Goal: Information Seeking & Learning: Learn about a topic

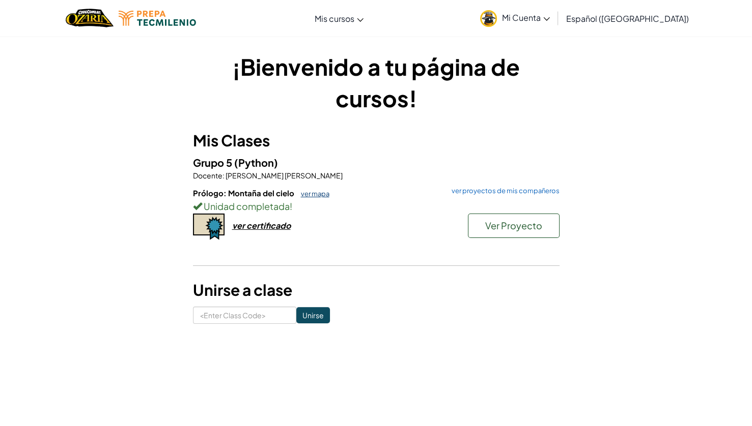
click at [310, 196] on link "ver mapa" at bounding box center [313, 194] width 34 height 8
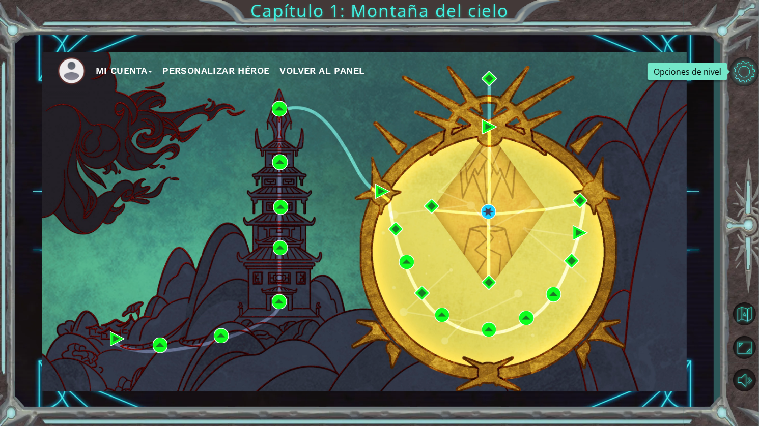
click at [748, 70] on button "Opciones de nivel" at bounding box center [744, 72] width 30 height 30
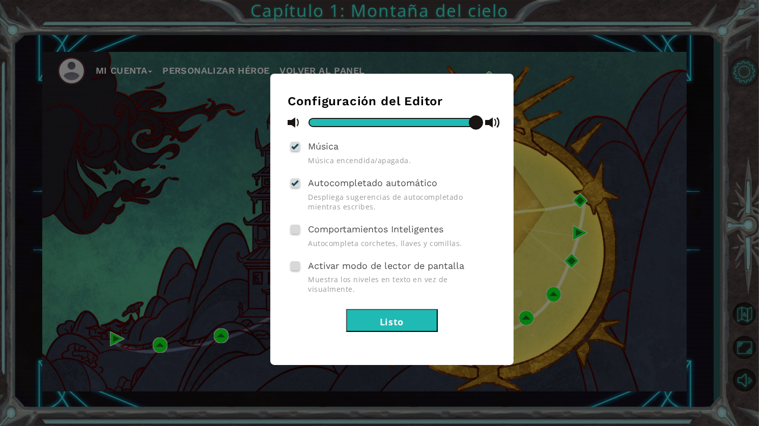
click at [748, 70] on div "Configuración del Editor Música Música encendida/apagada. Autocompletado automá…" at bounding box center [379, 213] width 759 height 426
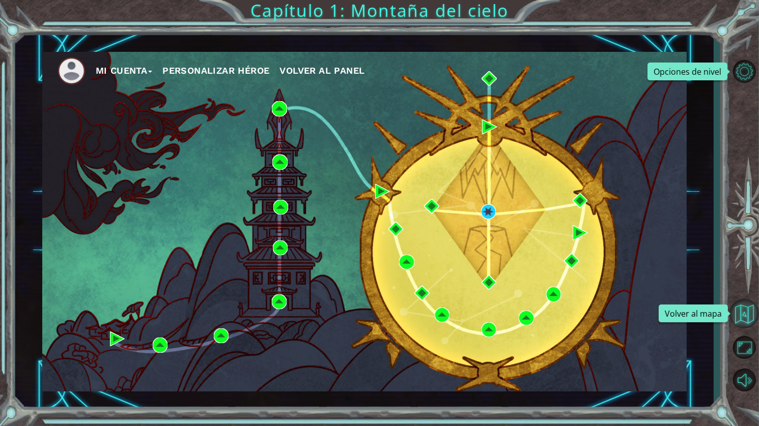
click at [751, 312] on button "Volver al mapa" at bounding box center [744, 314] width 30 height 30
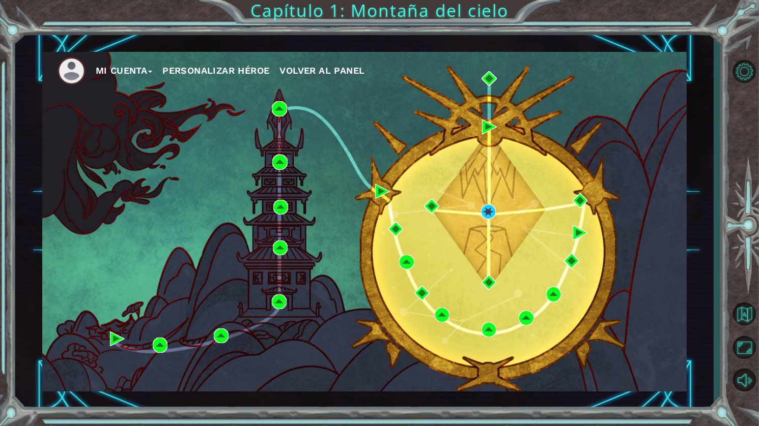
click at [351, 66] on span "Volver al panel" at bounding box center [321, 70] width 85 height 11
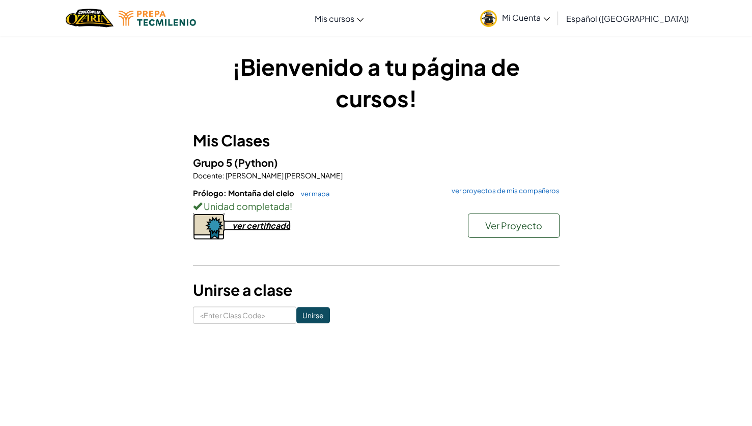
click at [276, 227] on div "ver certificado" at bounding box center [261, 225] width 59 height 11
click at [252, 317] on input at bounding box center [244, 315] width 103 height 17
click at [410, 300] on h3 "Unirse a clase" at bounding box center [376, 290] width 366 height 23
click at [257, 227] on div "ver certificado" at bounding box center [261, 225] width 59 height 11
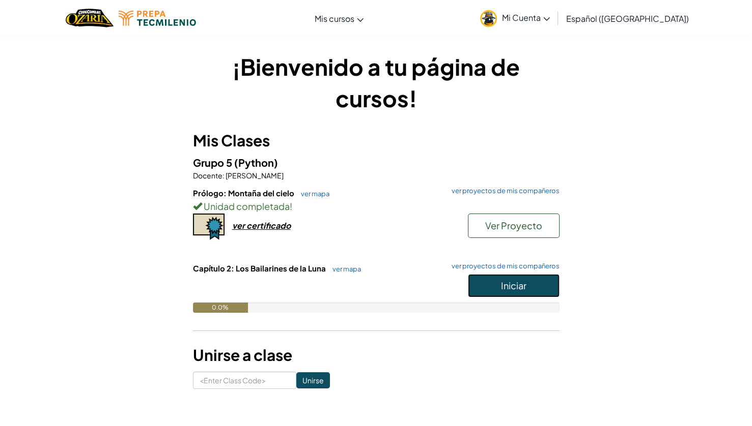
click at [524, 284] on span "Iniciar" at bounding box center [513, 286] width 25 height 12
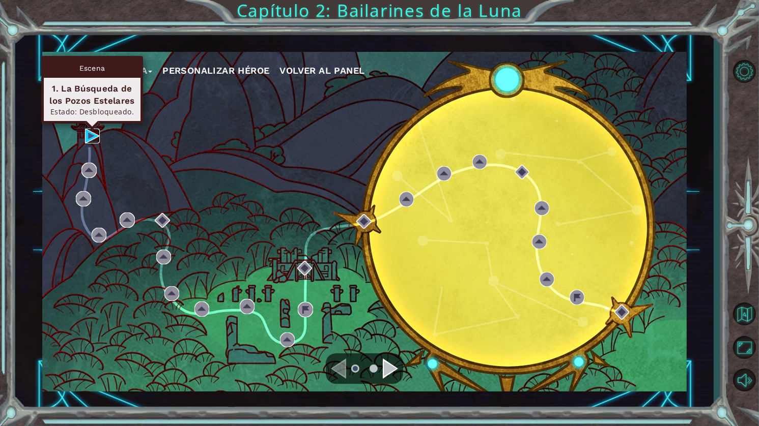
click at [88, 135] on img at bounding box center [92, 136] width 15 height 15
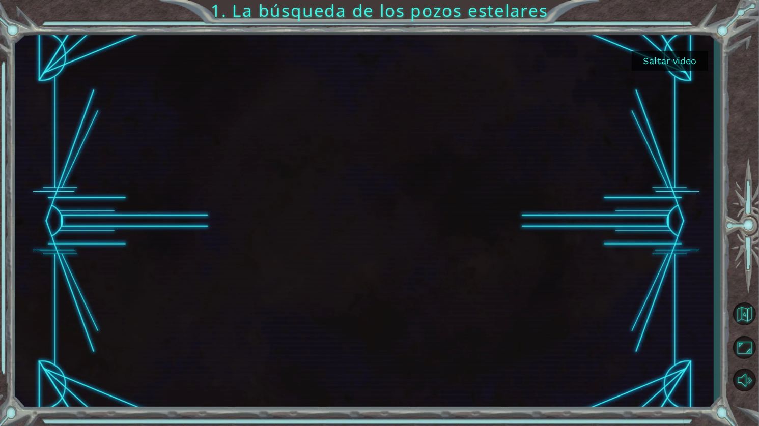
click at [678, 65] on button "Saltar video" at bounding box center [669, 61] width 76 height 20
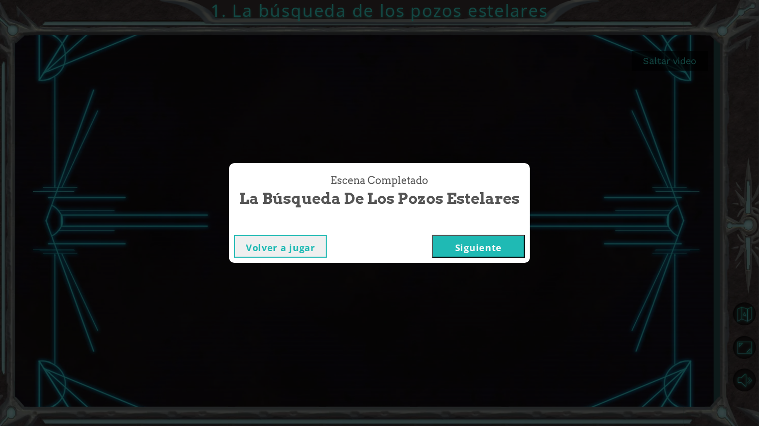
click at [480, 254] on button "Siguiente" at bounding box center [478, 246] width 93 height 23
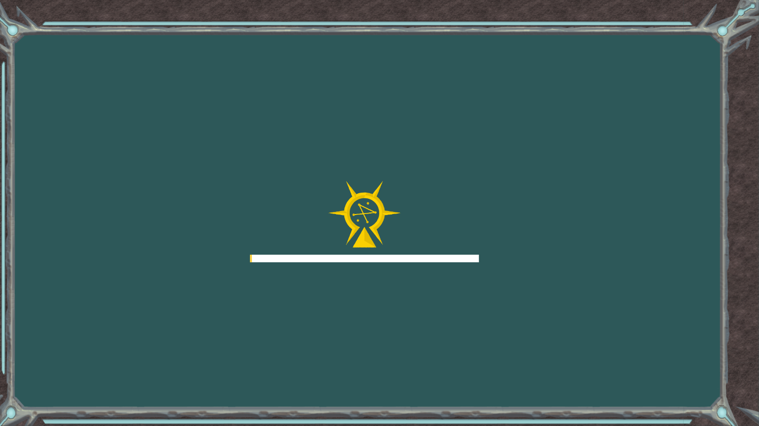
click at [484, 243] on div "Goals Error cargando del servidor Deberás unirte a un curso para jugar a este n…" at bounding box center [379, 213] width 759 height 426
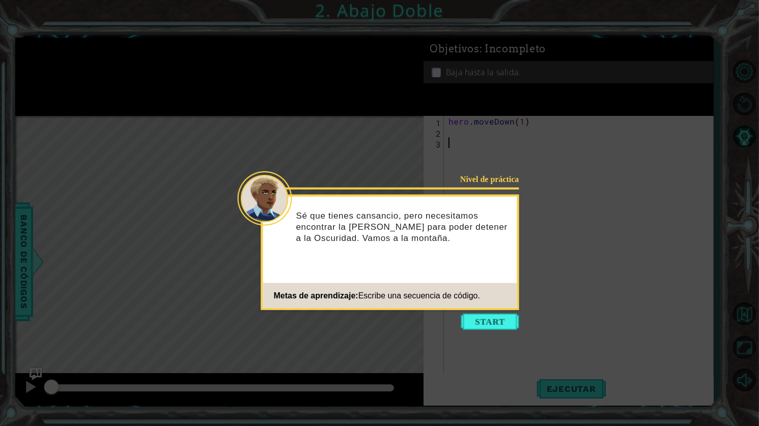
click at [492, 325] on button "Start" at bounding box center [490, 322] width 58 height 16
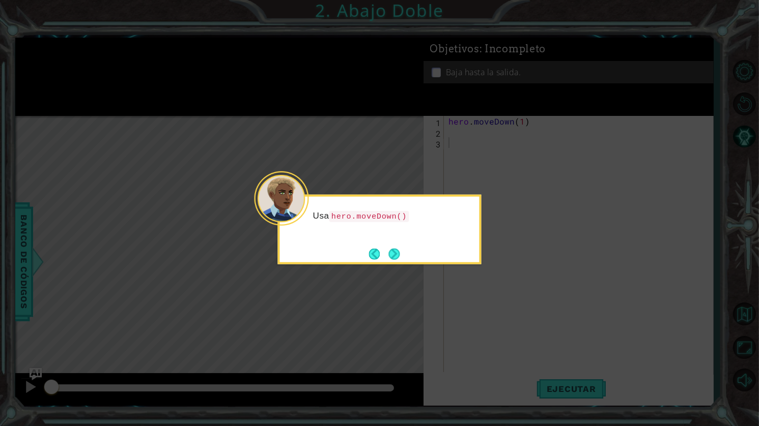
click at [394, 256] on button "Next" at bounding box center [394, 254] width 18 height 18
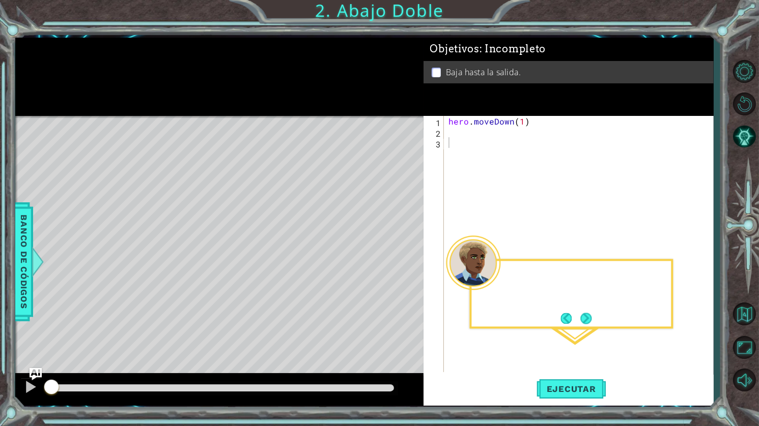
click at [396, 256] on div "Level Map" at bounding box center [250, 266] width 470 height 300
click at [451, 137] on div "hero . moveDown ( 1 )" at bounding box center [580, 255] width 269 height 278
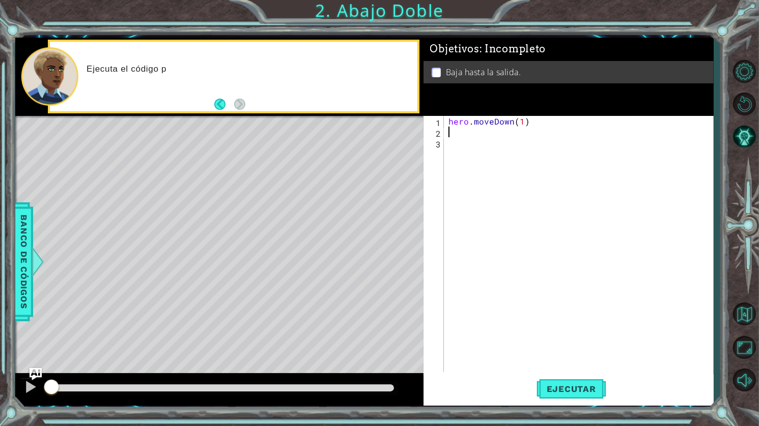
type textarea "H"
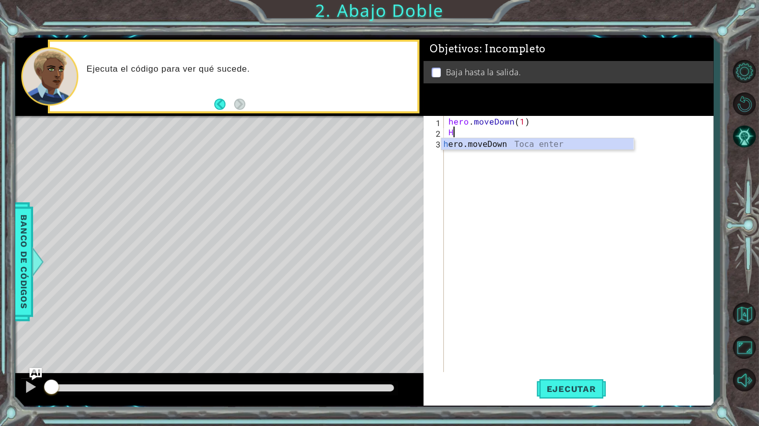
click at [502, 151] on div "hero . moveDown ( 1 ) H" at bounding box center [580, 255] width 269 height 278
click at [478, 137] on div "hero . moveDown ( 1 ) H" at bounding box center [580, 255] width 269 height 278
type textarea "H"
click at [457, 133] on div "hero . moveDown ( 1 )" at bounding box center [580, 255] width 269 height 278
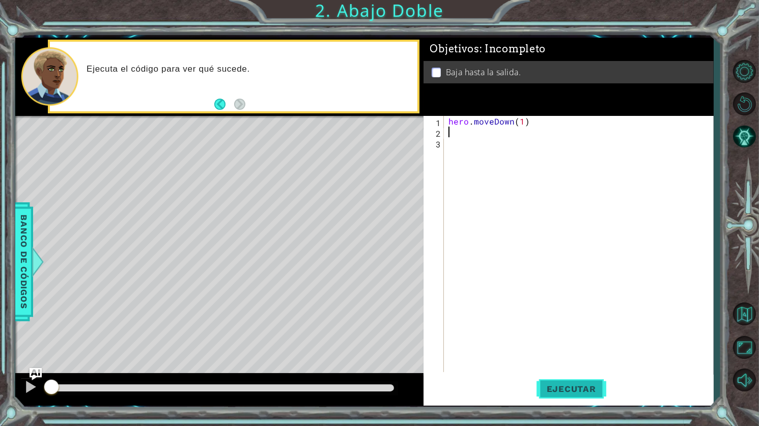
click at [590, 389] on span "Ejecutar" at bounding box center [571, 389] width 70 height 10
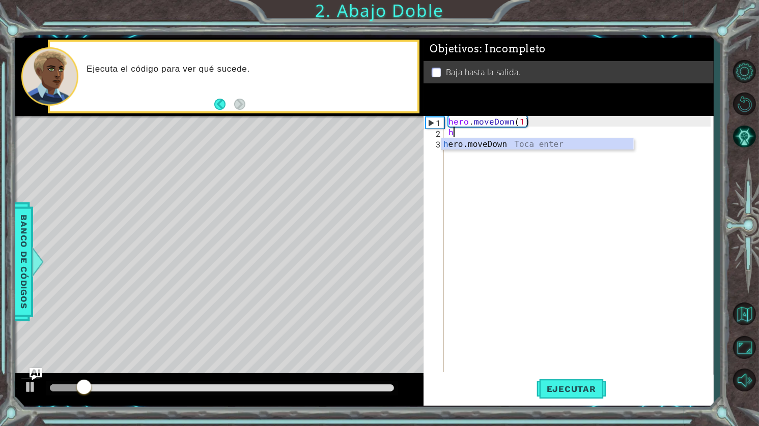
click at [496, 148] on div "h ero.moveDown Toca enter" at bounding box center [537, 156] width 192 height 37
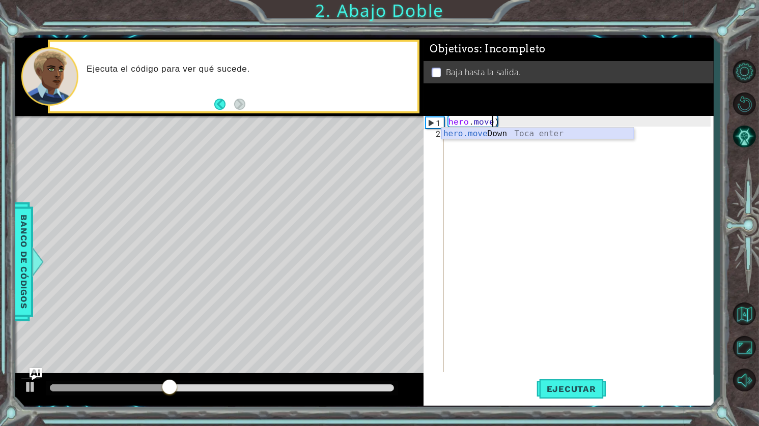
click at [502, 135] on div "hero.move Down Toca enter" at bounding box center [537, 146] width 192 height 37
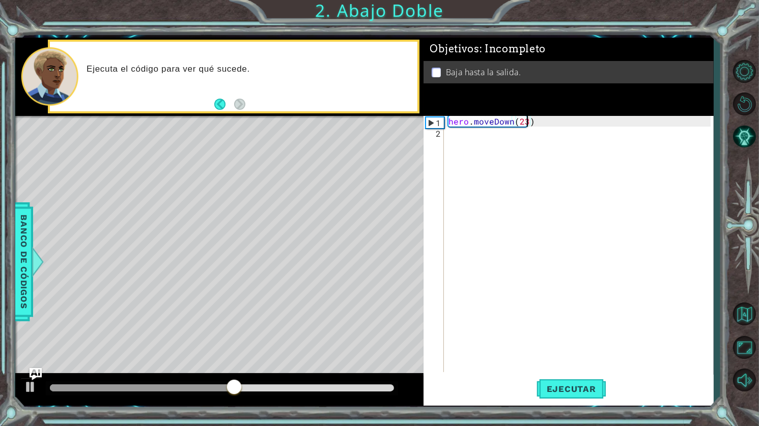
scroll to position [0, 4]
click at [575, 386] on span "Ejecutar" at bounding box center [571, 389] width 70 height 10
type textarea "hero.moveDown()"
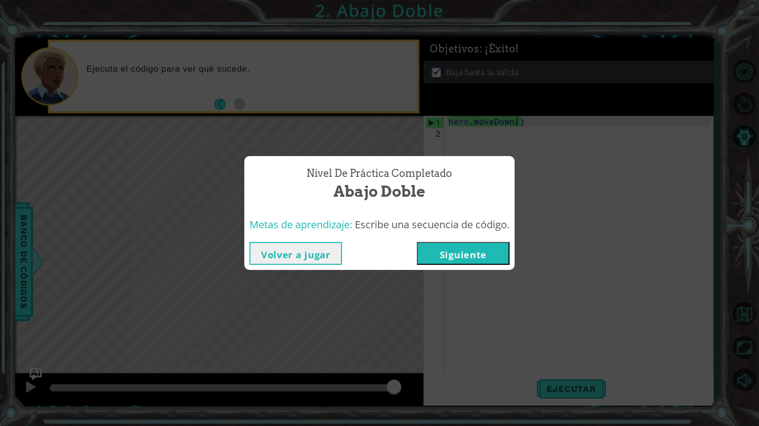
click at [476, 257] on button "Siguiente" at bounding box center [463, 253] width 93 height 23
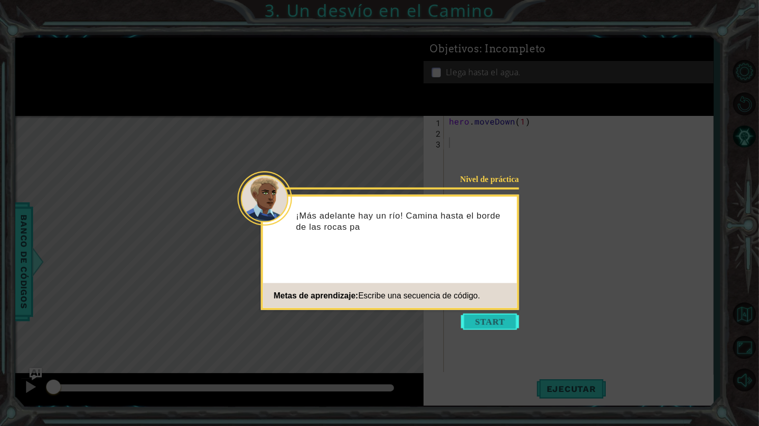
click at [481, 322] on button "Start" at bounding box center [490, 322] width 58 height 16
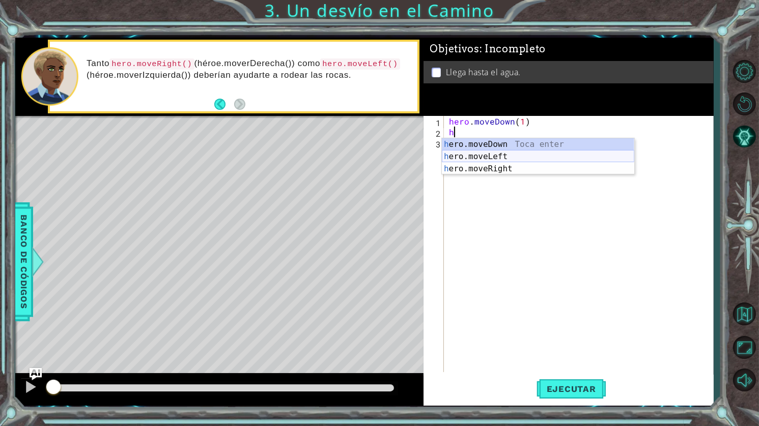
click at [498, 153] on div "h ero.moveDown Toca enter h ero.moveLeft Toca enter h ero.moveRight Toca enter" at bounding box center [538, 168] width 192 height 61
type textarea "hero.moveLeft(1)"
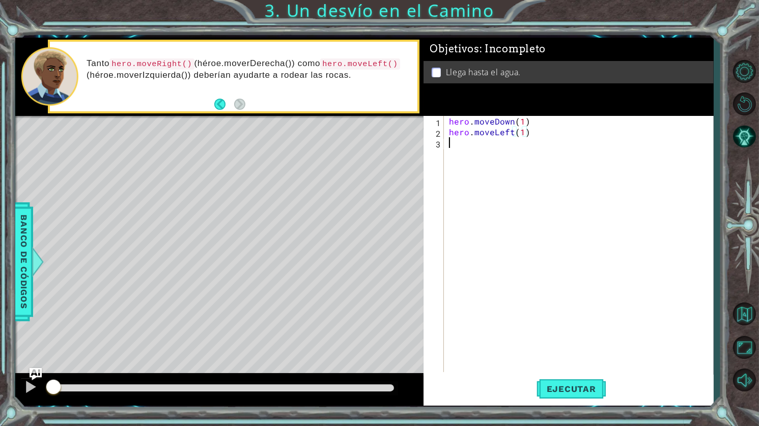
click at [499, 147] on div "hero . moveDown ( 1 ) hero . moveLeft ( 1 )" at bounding box center [581, 255] width 269 height 278
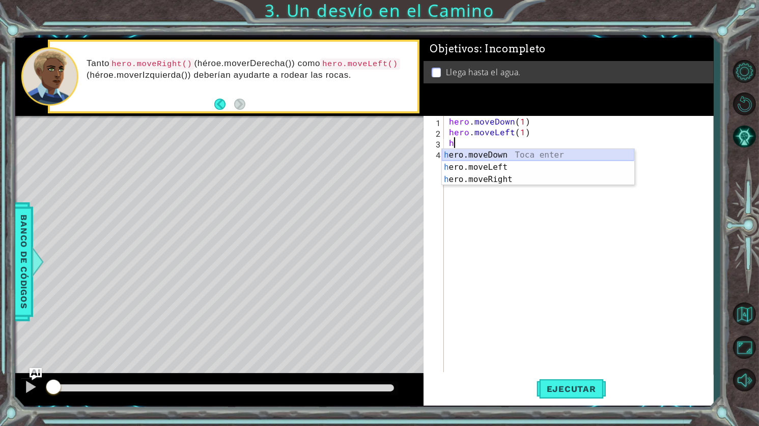
click at [511, 155] on div "h ero.moveDown Toca enter h ero.moveLeft Toca enter h ero.moveRight Toca enter" at bounding box center [538, 179] width 192 height 61
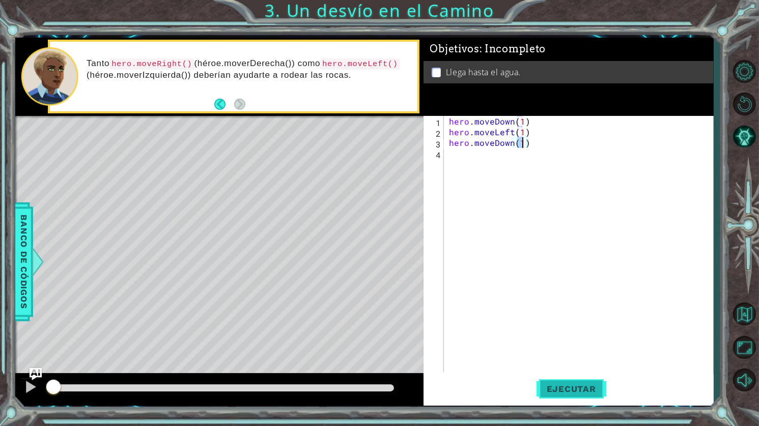
type textarea "hero.moveDown(1)"
drag, startPoint x: 566, startPoint y: 383, endPoint x: 569, endPoint y: 374, distance: 9.2
click at [567, 383] on button "Ejecutar" at bounding box center [571, 389] width 70 height 29
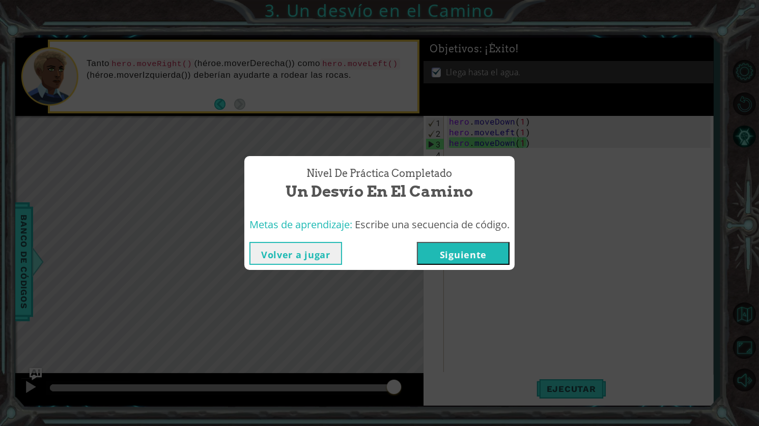
click at [482, 252] on button "Siguiente" at bounding box center [463, 253] width 93 height 23
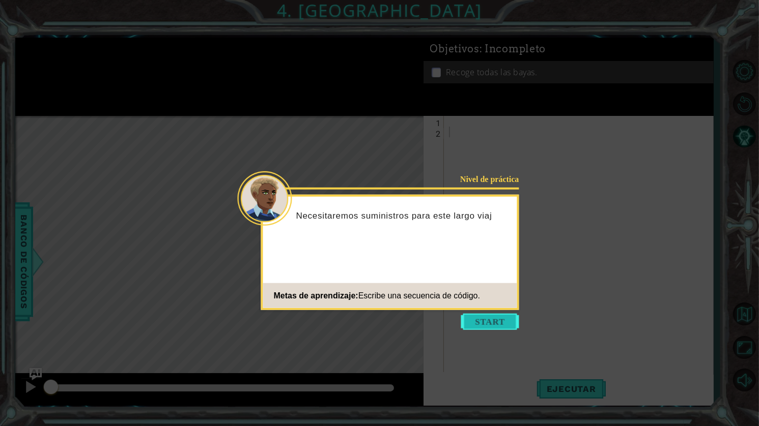
click at [491, 320] on button "Start" at bounding box center [490, 322] width 58 height 16
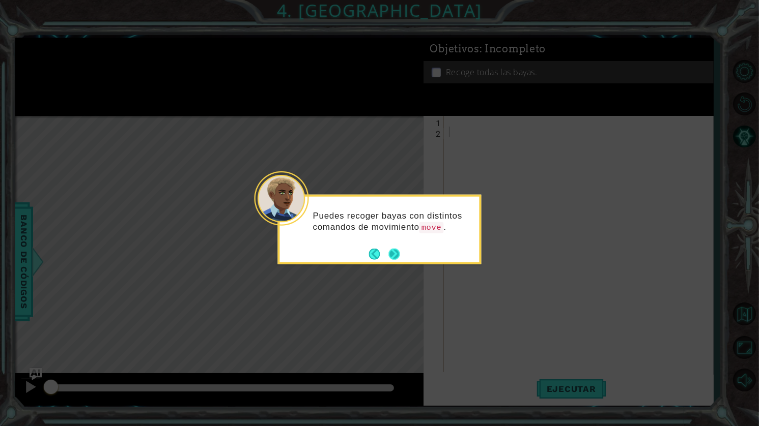
click at [390, 253] on button "Next" at bounding box center [394, 254] width 12 height 12
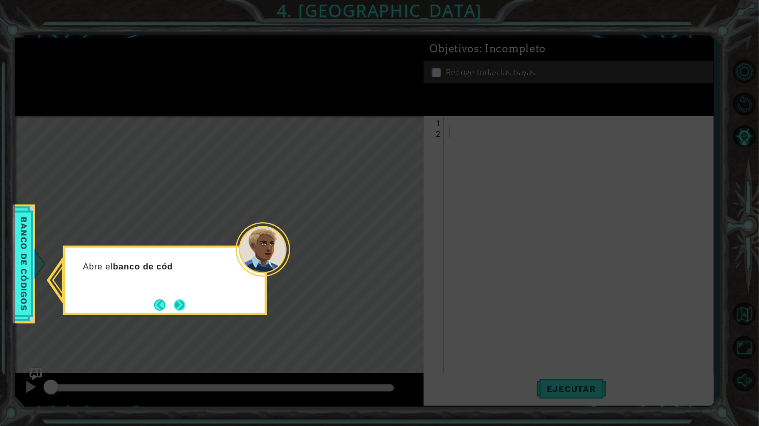
click at [176, 303] on button "Next" at bounding box center [180, 305] width 12 height 12
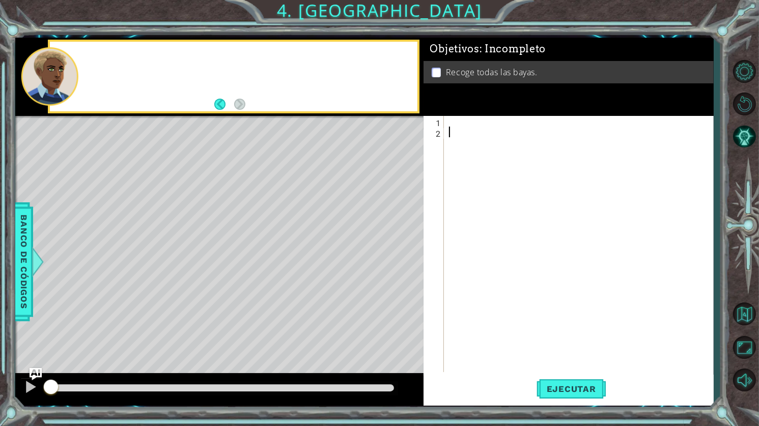
click at [176, 303] on div "Level Map" at bounding box center [250, 266] width 470 height 300
click at [471, 122] on div at bounding box center [581, 255] width 269 height 278
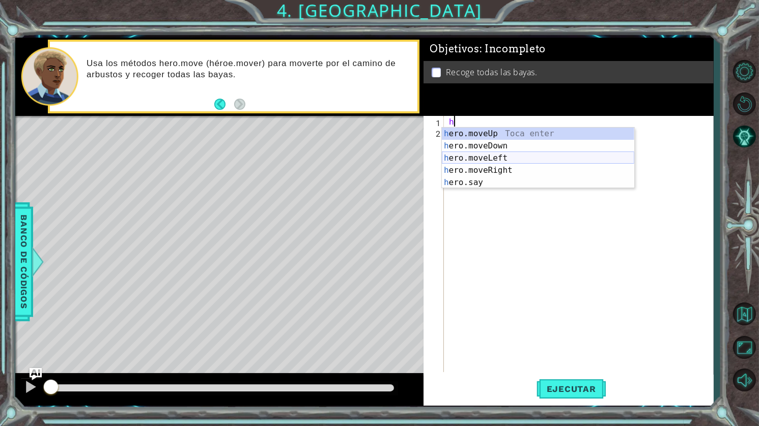
click at [510, 157] on div "h ero.moveUp Toca enter h ero.moveDown Toca enter h ero.moveLeft Toca enter h e…" at bounding box center [538, 170] width 192 height 85
type textarea "hero.moveLeft(1)"
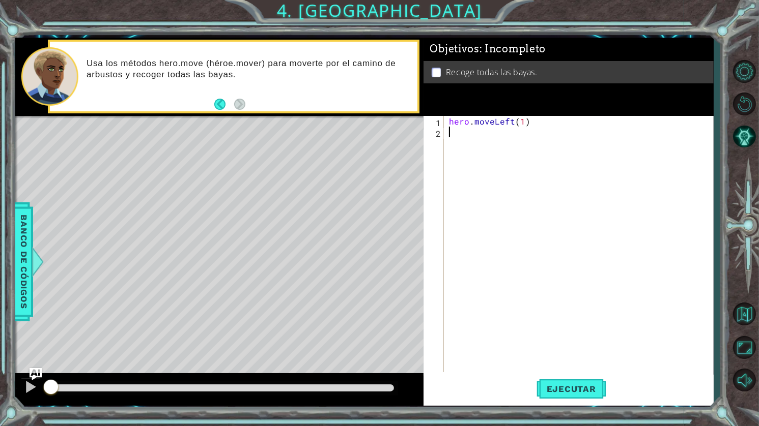
click at [513, 156] on div "hero . moveLeft ( 1 )" at bounding box center [581, 255] width 269 height 278
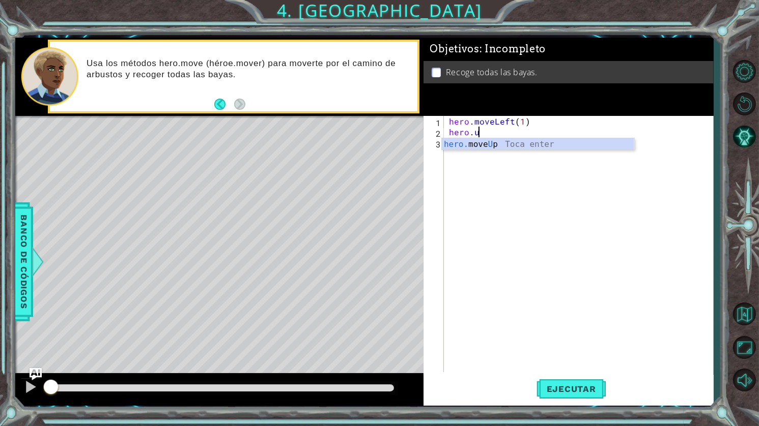
scroll to position [0, 1]
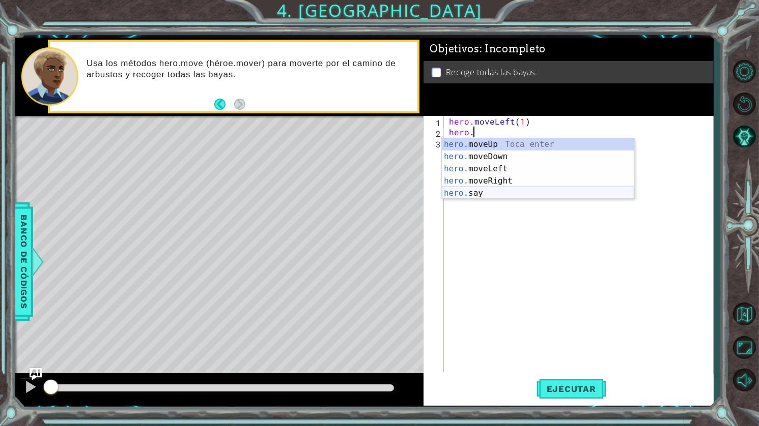
click at [472, 194] on div "hero. moveUp Toca enter hero. moveDown Toca enter hero. moveLeft Toca enter her…" at bounding box center [538, 180] width 192 height 85
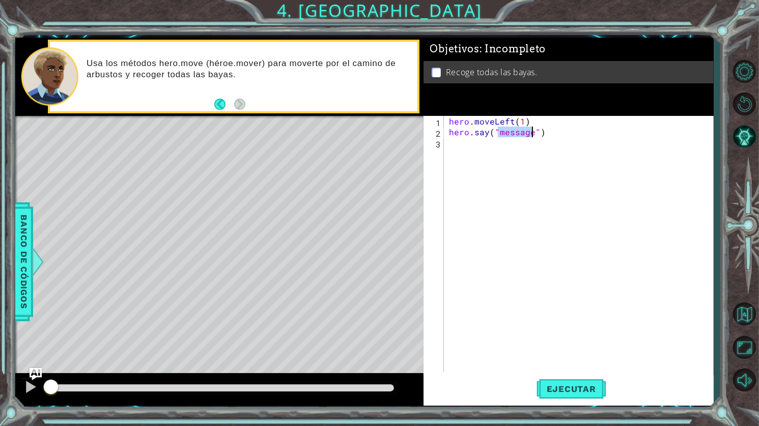
type textarea "hero.say("message")"
click at [211, 192] on div "Level Map" at bounding box center [250, 266] width 470 height 300
click at [228, 187] on div "Level Map" at bounding box center [250, 266] width 470 height 300
click at [570, 146] on div "hero . moveLeft ( 1 ) hero . say ( "message" )" at bounding box center [581, 255] width 269 height 278
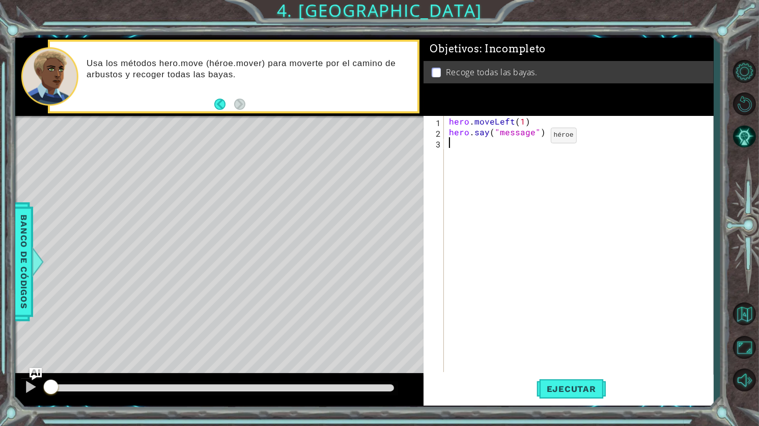
click at [532, 136] on div "hero . moveLeft ( 1 ) hero . say ( "message" )" at bounding box center [581, 255] width 269 height 278
type textarea "hero.say("message")"
click at [459, 153] on div "hero . moveLeft ( 1 ) hero . say ( "message" )" at bounding box center [581, 255] width 269 height 278
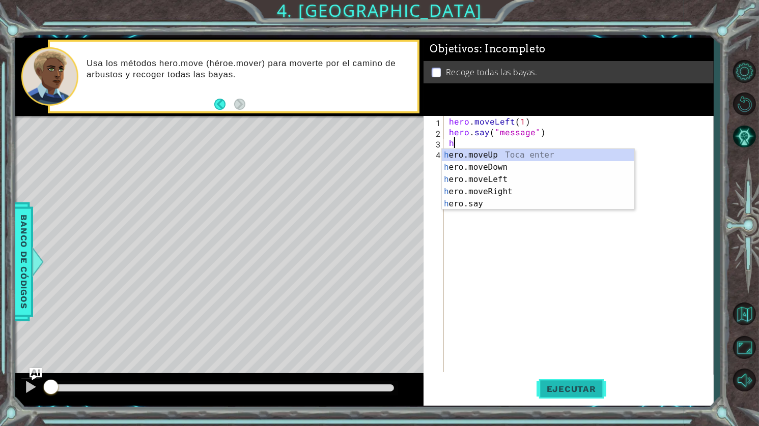
type textarea "h"
click at [578, 388] on span "Ejecutar" at bounding box center [571, 389] width 70 height 10
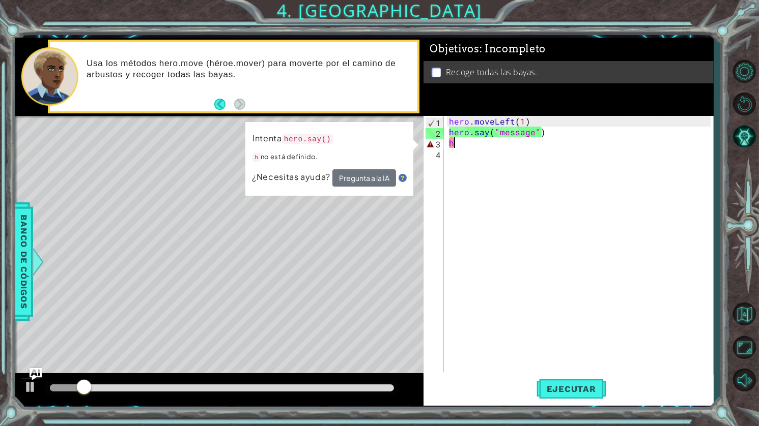
click at [482, 152] on div "hero . moveLeft ( 1 ) hero . say ( "message" ) h" at bounding box center [581, 255] width 269 height 278
type textarea "h"
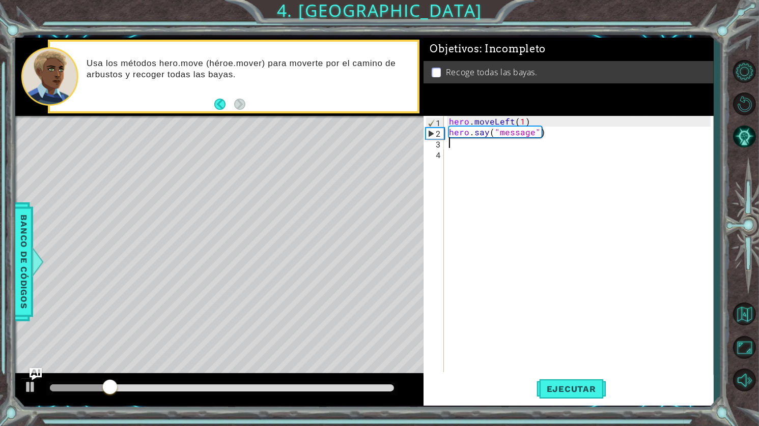
click at [486, 164] on div "hero . moveLeft ( 1 ) hero . say ( "message" )" at bounding box center [581, 255] width 269 height 278
click at [484, 141] on div "hero . moveLeft ( 1 ) hero . say ( "message" )" at bounding box center [581, 255] width 269 height 278
click at [533, 131] on div "hero . moveLeft ( 1 ) hero . say ( "message" )" at bounding box center [581, 255] width 269 height 278
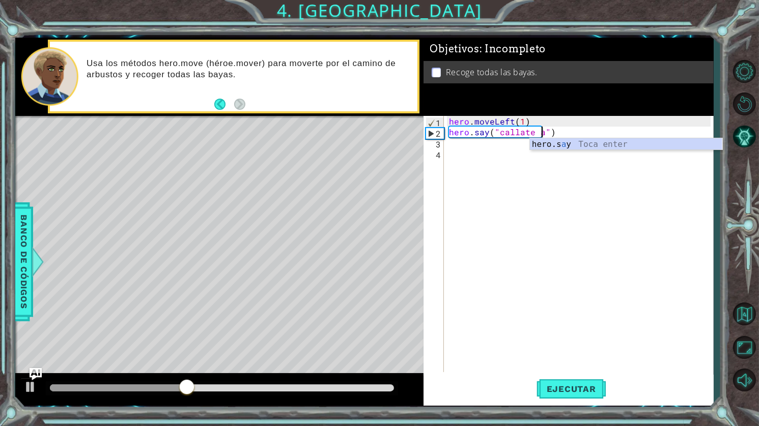
scroll to position [0, 6]
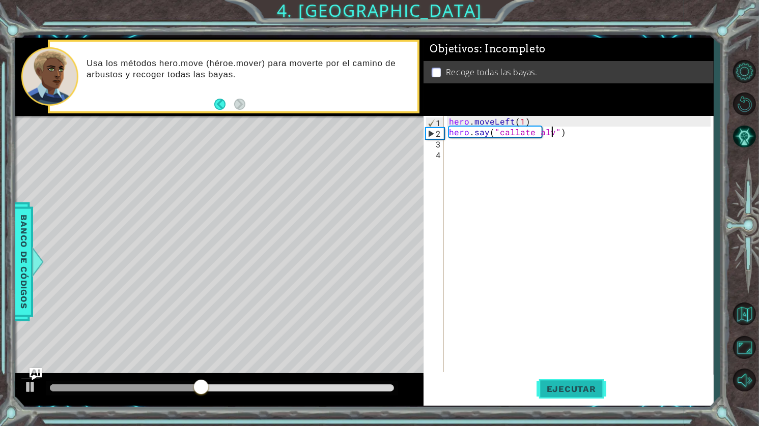
click at [568, 378] on button "Ejecutar" at bounding box center [571, 389] width 70 height 29
type textarea "hero.say("")"
click at [537, 146] on div "hero . moveLeft ( 1 ) hero . say ( "" )" at bounding box center [581, 255] width 269 height 278
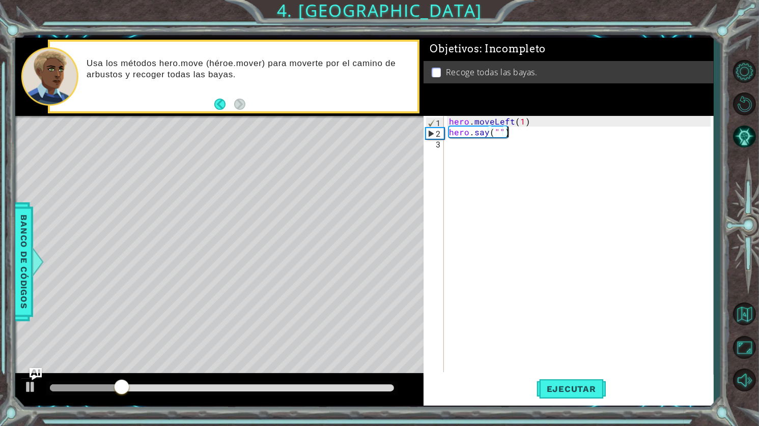
click at [524, 132] on div "hero . moveLeft ( 1 ) hero . say ( "" )" at bounding box center [581, 255] width 269 height 278
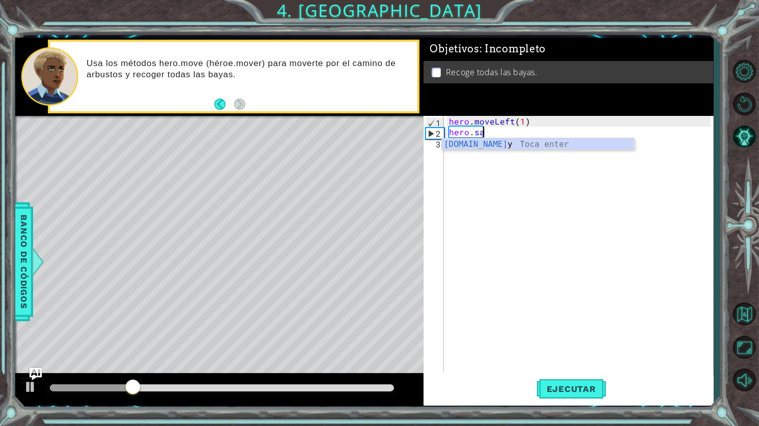
type textarea "h"
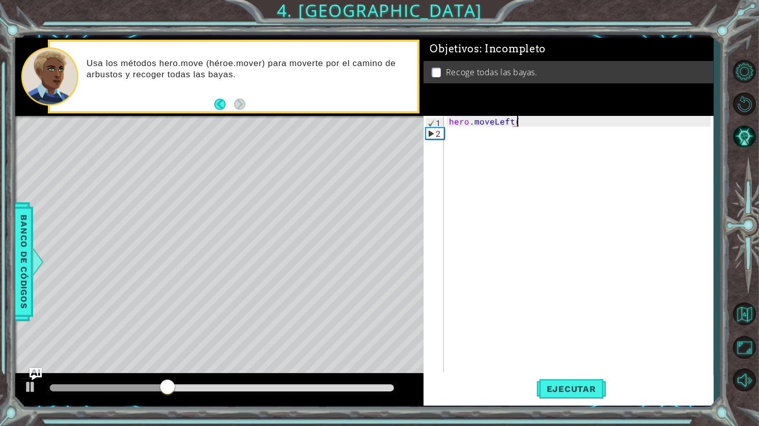
scroll to position [0, 4]
click at [596, 382] on button "Ejecutar" at bounding box center [571, 389] width 70 height 29
click at [518, 125] on div "hero . moveLeft ( 1 )" at bounding box center [581, 255] width 269 height 278
type textarea "hero.moveLeft(2)"
click at [555, 385] on span "Ejecutar" at bounding box center [571, 389] width 70 height 10
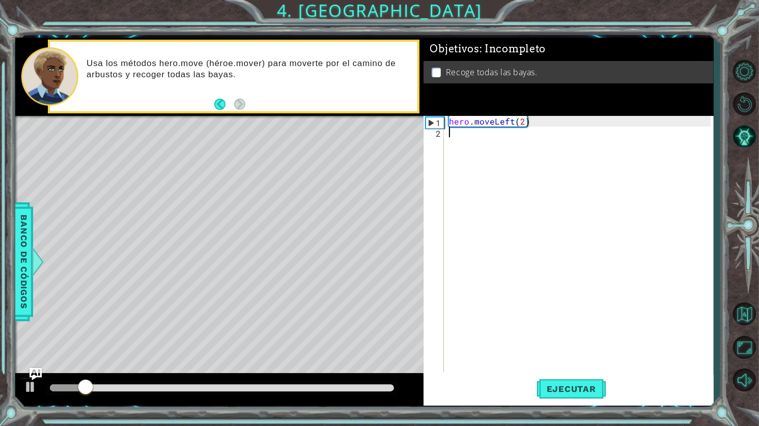
click at [537, 141] on div "hero . moveLeft ( 2 )" at bounding box center [581, 255] width 269 height 278
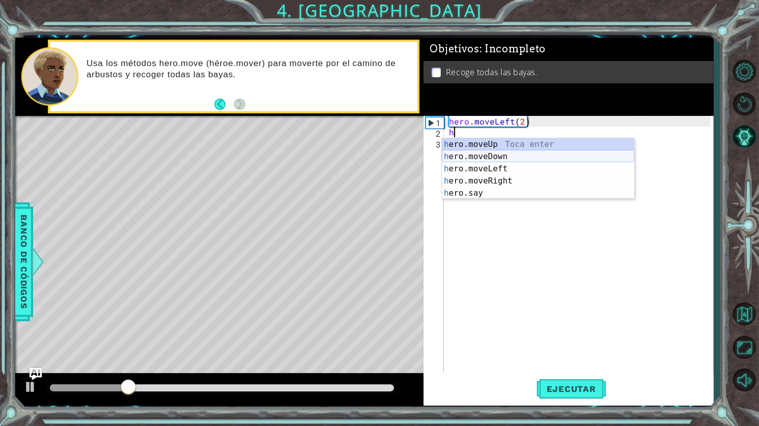
click at [525, 161] on div "h ero.moveUp Toca enter h ero.moveDown Toca enter h ero.moveLeft Toca enter h e…" at bounding box center [538, 180] width 192 height 85
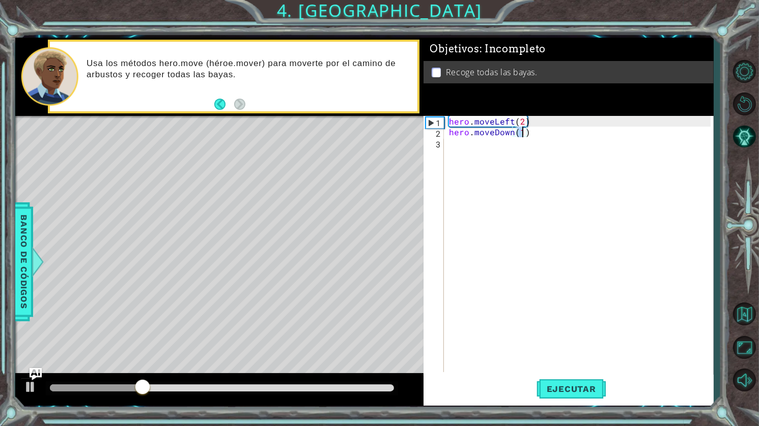
scroll to position [0, 4]
type textarea "hero.moveDown(2)"
click at [577, 386] on span "Ejecutar" at bounding box center [571, 389] width 70 height 10
click at [516, 162] on div "hero . moveLeft ( 2 ) hero . moveDown ( 2 )" at bounding box center [581, 255] width 269 height 278
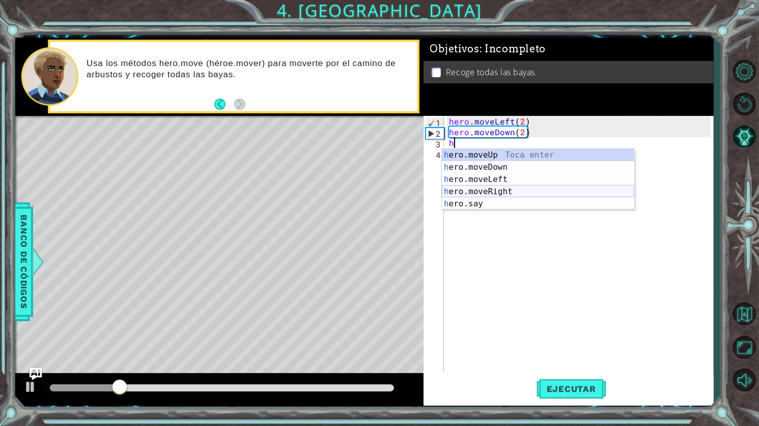
click at [514, 192] on div "h ero.moveUp Toca enter h ero.moveDown Toca enter h ero.moveLeft Toca enter h e…" at bounding box center [538, 191] width 192 height 85
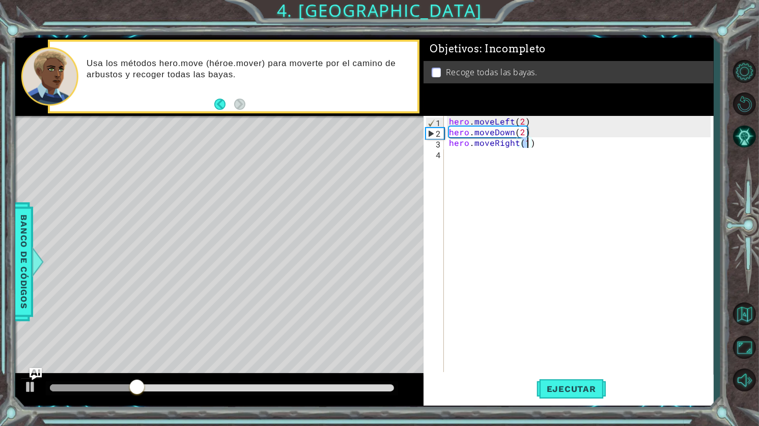
type textarea "hero.moveRight(2)"
click at [515, 174] on div "hero . moveLeft ( 2 ) hero . moveDown ( 2 ) hero . moveRight ( 2 )" at bounding box center [581, 255] width 269 height 278
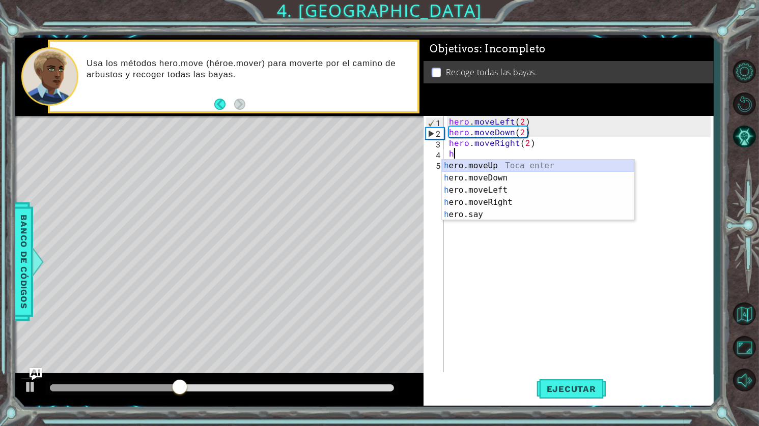
click at [502, 168] on div "h ero.moveUp Toca enter h ero.moveDown Toca enter h ero.moveLeft Toca enter h e…" at bounding box center [538, 202] width 192 height 85
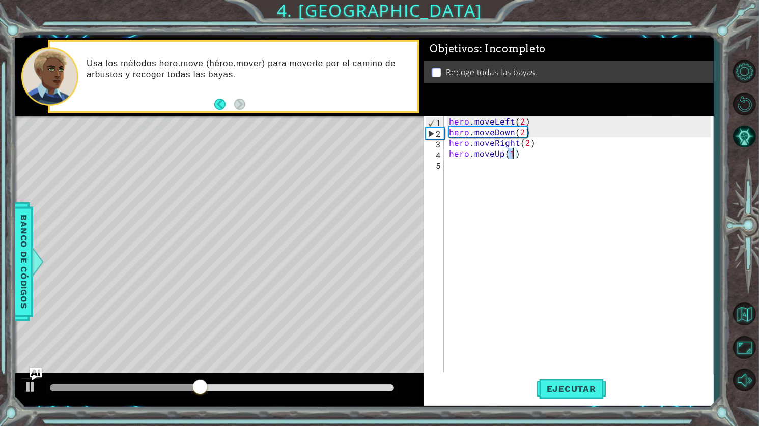
scroll to position [0, 4]
type textarea "hero.moveUp(2)"
click at [596, 388] on span "Ejecutar" at bounding box center [571, 389] width 70 height 10
click at [599, 379] on button "Ejecutar" at bounding box center [571, 389] width 70 height 29
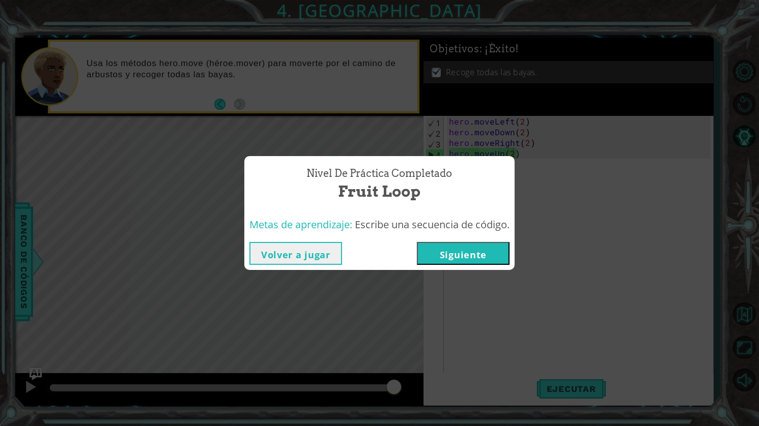
click at [467, 257] on button "Siguiente" at bounding box center [463, 253] width 93 height 23
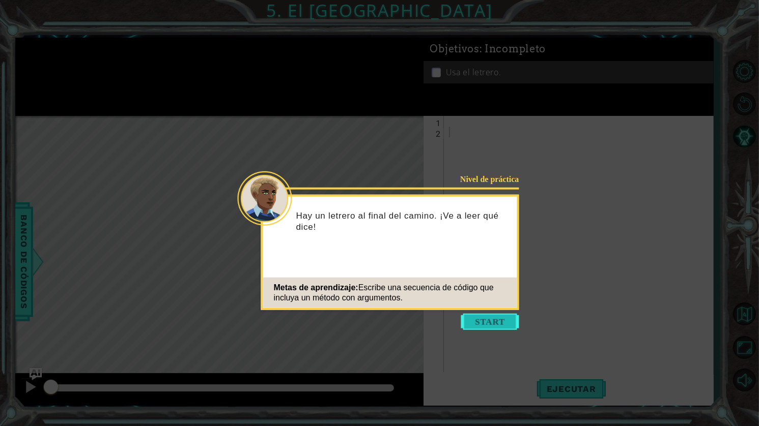
click at [504, 322] on button "Start" at bounding box center [490, 322] width 58 height 16
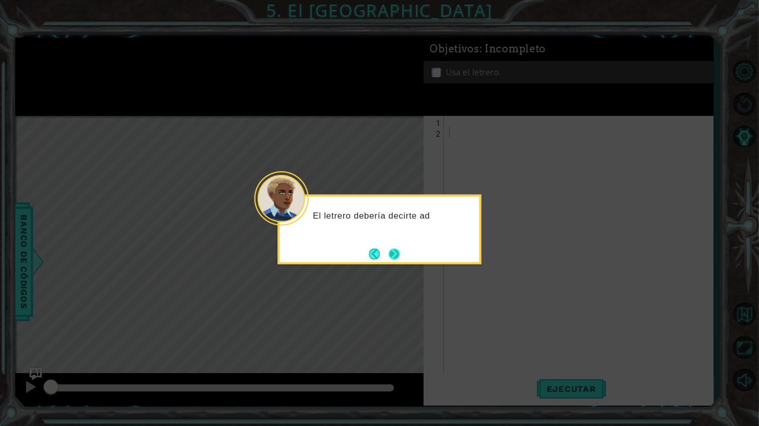
click at [400, 255] on button "Next" at bounding box center [394, 254] width 13 height 13
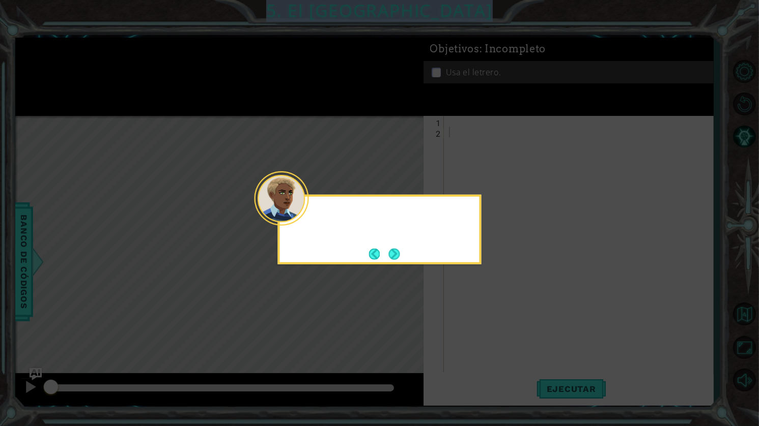
click at [400, 255] on div at bounding box center [380, 230] width 204 height 70
click at [388, 259] on button "Next" at bounding box center [394, 254] width 12 height 12
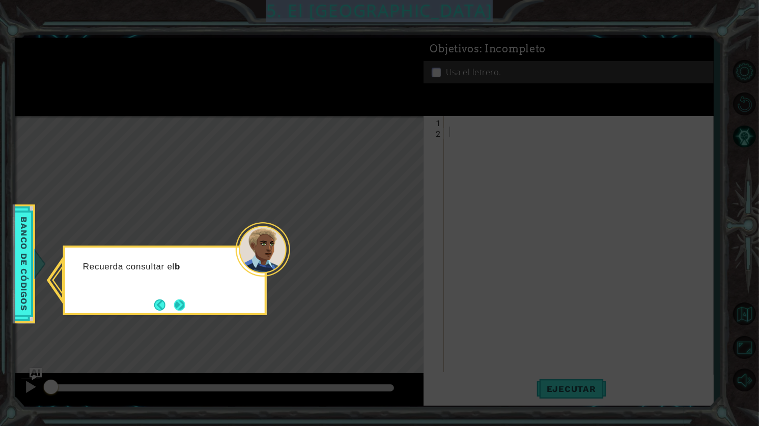
click at [176, 307] on button "Next" at bounding box center [179, 305] width 18 height 18
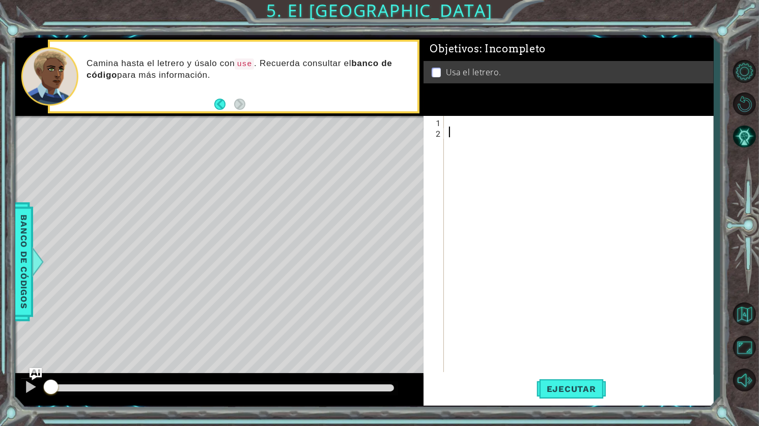
click at [436, 70] on p at bounding box center [435, 73] width 9 height 10
click at [460, 135] on div at bounding box center [581, 255] width 269 height 278
click at [449, 122] on div at bounding box center [581, 255] width 269 height 278
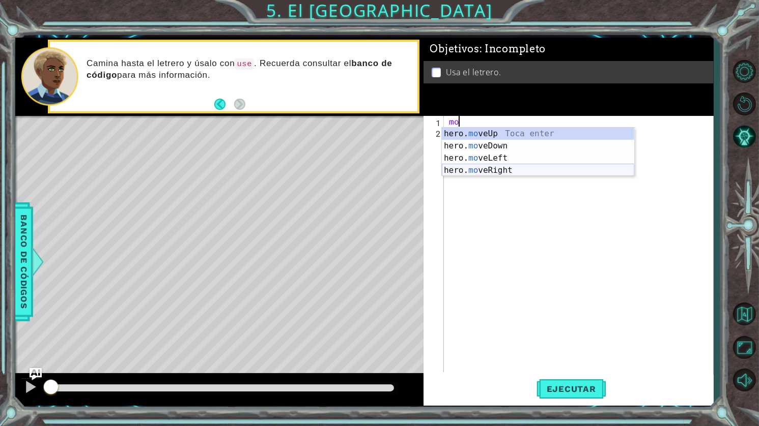
click at [506, 168] on div "hero. mo veUp Toca enter hero. mo veDown Toca enter hero. mo veLeft Toca enter …" at bounding box center [538, 164] width 192 height 73
type textarea "hero.moveRight(1)"
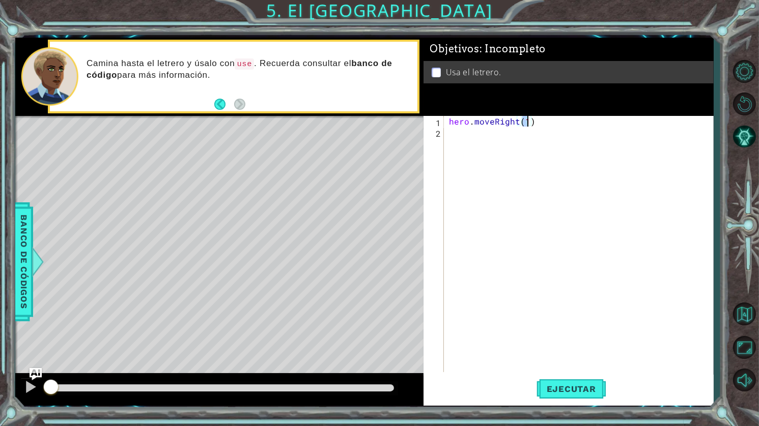
click at [498, 143] on div "hero . moveRight ( 1 )" at bounding box center [581, 255] width 269 height 278
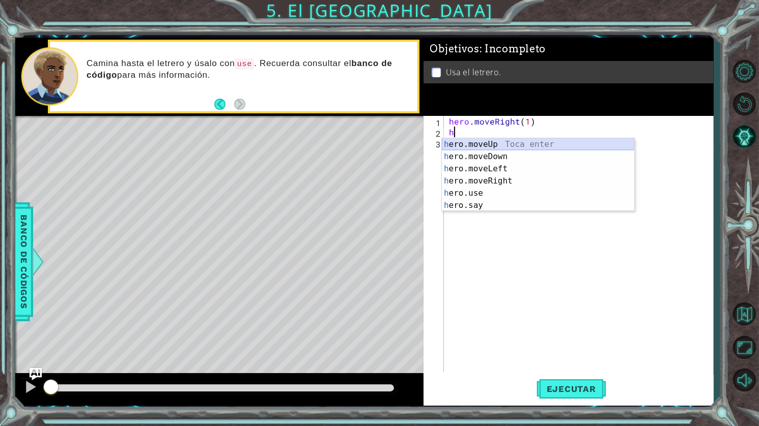
click at [486, 143] on div "h ero.moveUp Toca enter h ero.moveDown Toca enter h ero.moveLeft Toca enter h e…" at bounding box center [538, 187] width 192 height 98
type textarea "hero.moveUp(1)"
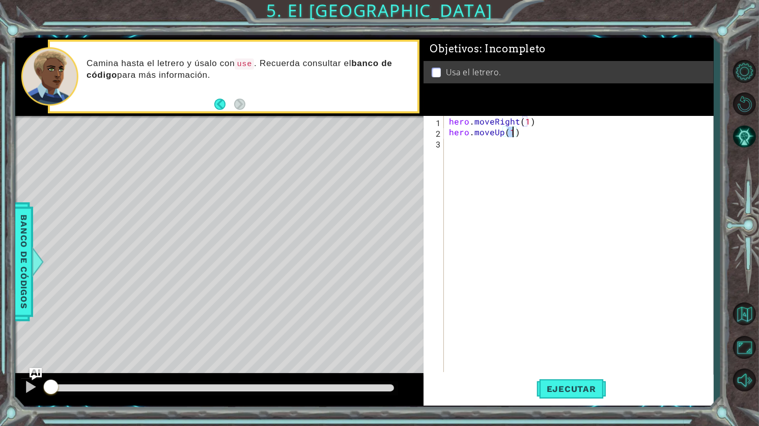
click at [479, 155] on div "hero . moveRight ( 1 ) hero . moveUp ( 1 )" at bounding box center [581, 255] width 269 height 278
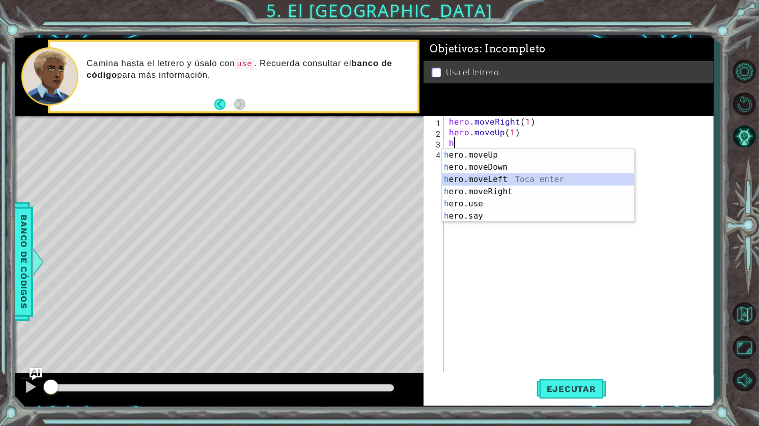
click at [483, 176] on div "h ero.moveUp Toca enter h ero.moveDown Toca enter h ero.moveLeft Toca enter h e…" at bounding box center [538, 198] width 192 height 98
type textarea "hero.moveLeft(1)"
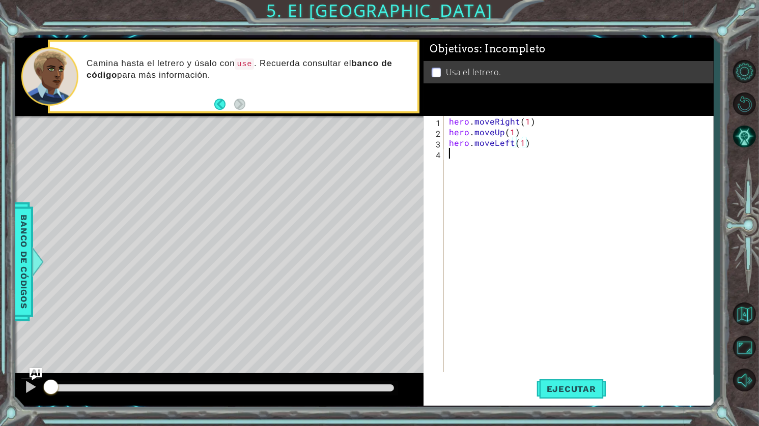
click at [483, 156] on div "hero . moveRight ( 1 ) hero . moveUp ( 1 ) hero . moveLeft ( 1 )" at bounding box center [581, 255] width 269 height 278
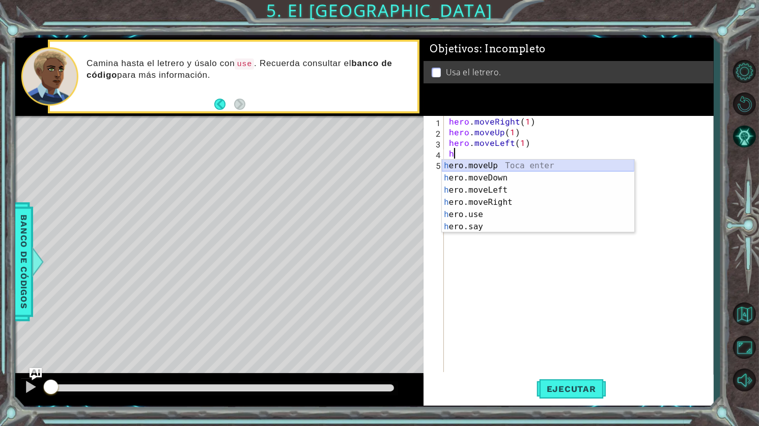
click at [484, 166] on div "h ero.moveUp Toca enter h ero.moveDown Toca enter h ero.moveLeft Toca enter h e…" at bounding box center [538, 209] width 192 height 98
type textarea "hero.moveUp(1)"
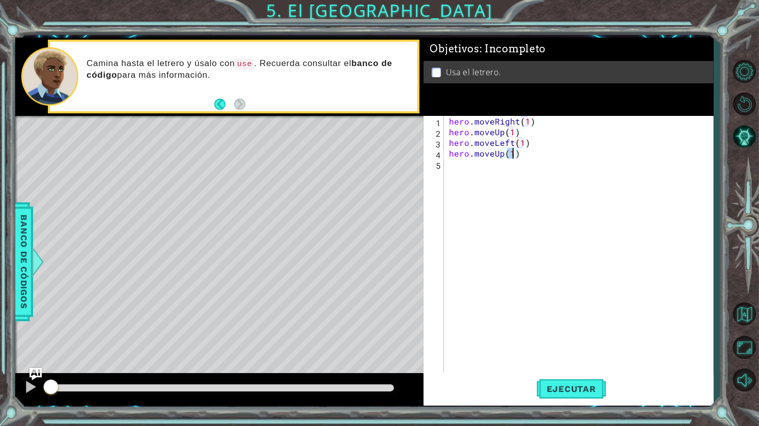
click at [486, 176] on div "hero . moveRight ( 1 ) hero . moveUp ( 1 ) hero . moveLeft ( 1 ) hero . moveUp …" at bounding box center [581, 255] width 269 height 278
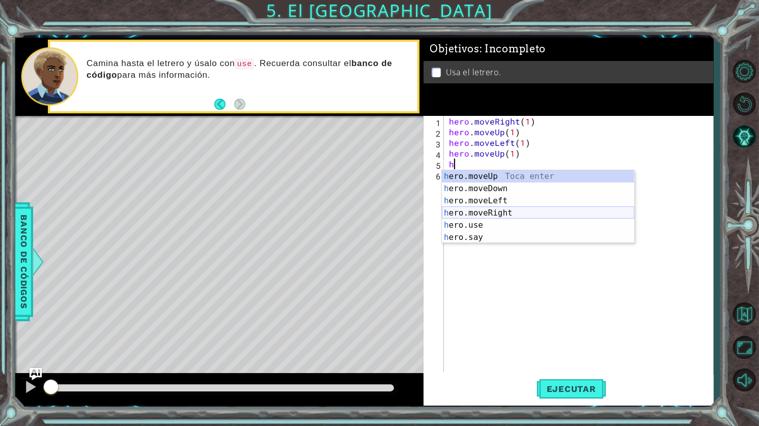
click at [512, 215] on div "h ero.moveUp Toca enter h ero.moveDown Toca enter h ero.moveLeft Toca enter h e…" at bounding box center [538, 219] width 192 height 98
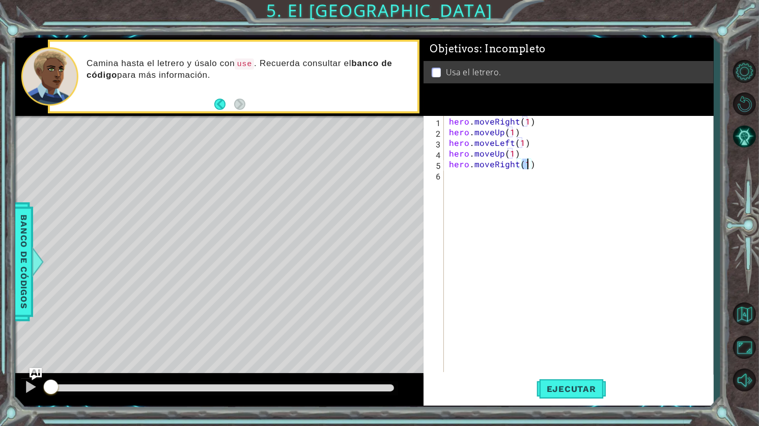
type textarea "hero.moveRight(2)"
click at [507, 183] on div "hero . moveRight ( 1 ) hero . moveUp ( 1 ) hero . moveLeft ( 1 ) hero . moveUp …" at bounding box center [581, 255] width 269 height 278
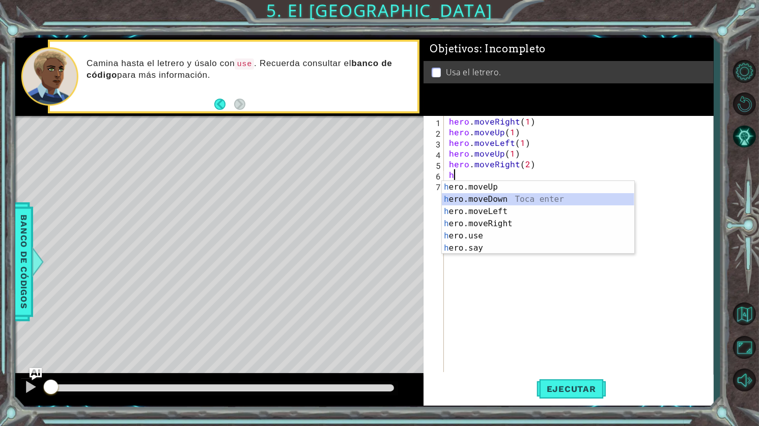
click at [508, 195] on div "h ero.moveUp Toca enter h ero.moveDown Toca enter h ero.moveLeft Toca enter h e…" at bounding box center [538, 230] width 192 height 98
type textarea "hero.moveDown(1)"
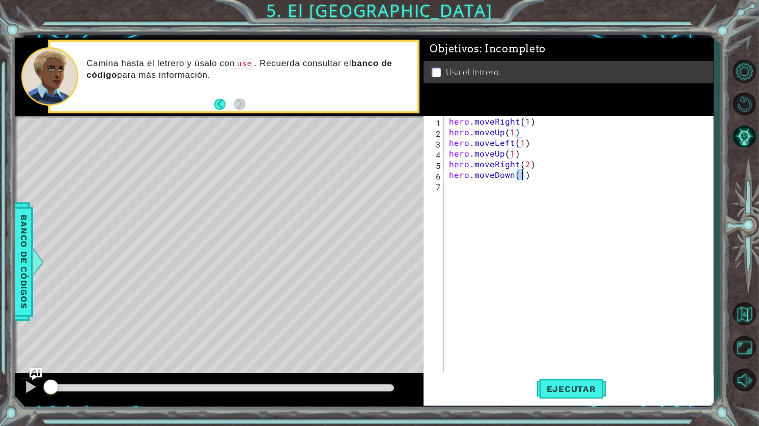
click at [512, 190] on div "hero . moveRight ( 1 ) hero . moveUp ( 1 ) hero . moveLeft ( 1 ) hero . moveUp …" at bounding box center [581, 255] width 269 height 278
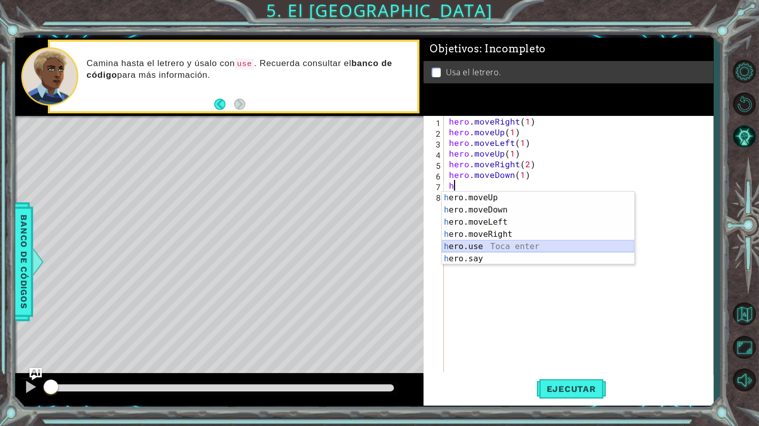
click at [485, 251] on div "h ero.moveUp Toca enter h ero.moveDown Toca enter h ero.moveLeft Toca enter h e…" at bounding box center [538, 241] width 192 height 98
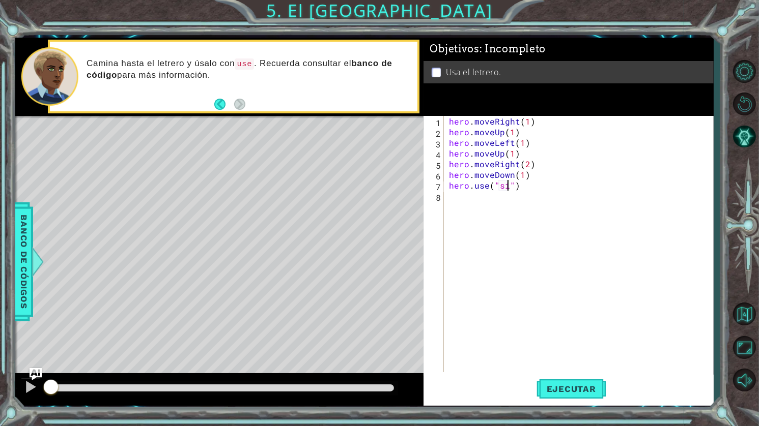
scroll to position [0, 4]
type textarea "hero.use("sign")"
click at [583, 390] on span "Ejecutar" at bounding box center [571, 389] width 70 height 10
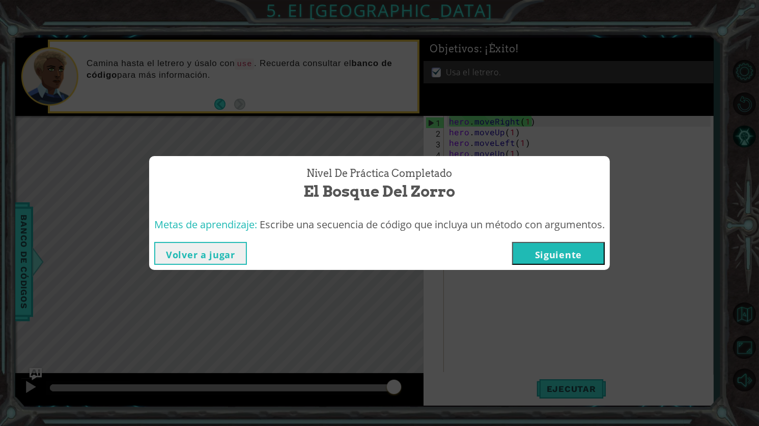
click at [569, 255] on button "Siguiente" at bounding box center [558, 253] width 93 height 23
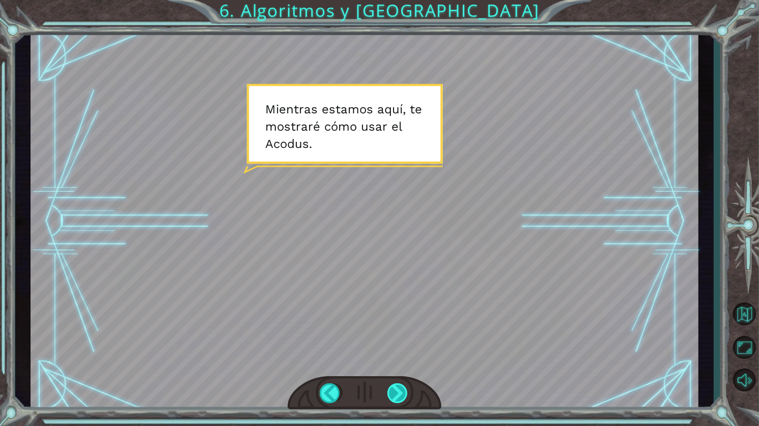
click at [395, 393] on div at bounding box center [398, 394] width 22 height 20
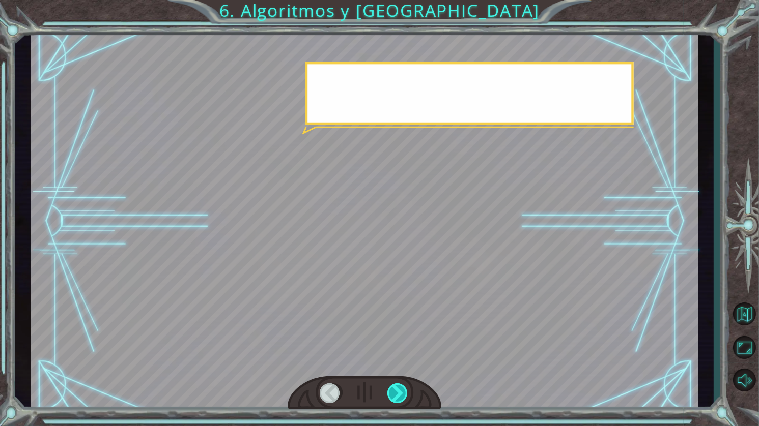
click at [395, 393] on div at bounding box center [398, 394] width 22 height 20
click at [393, 383] on div at bounding box center [364, 394] width 154 height 34
click at [392, 383] on div at bounding box center [364, 394] width 154 height 34
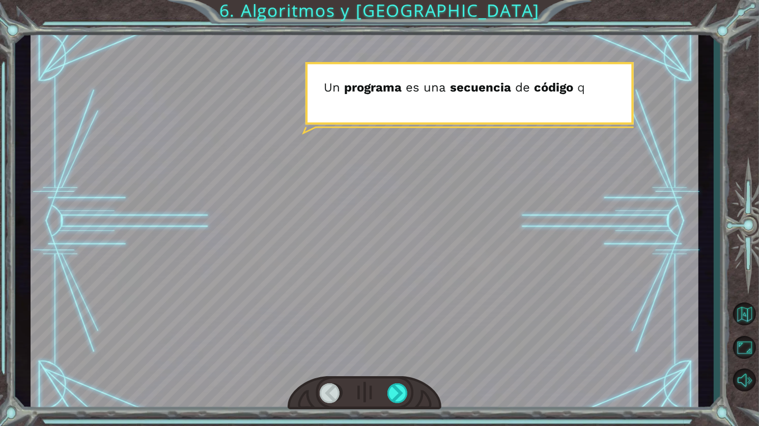
click at [392, 383] on div at bounding box center [364, 394] width 154 height 34
click at [393, 393] on div at bounding box center [398, 394] width 22 height 20
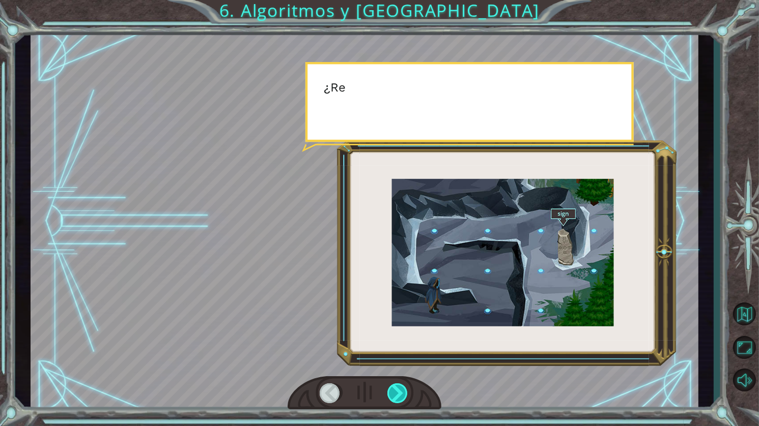
click at [393, 393] on div at bounding box center [398, 394] width 22 height 20
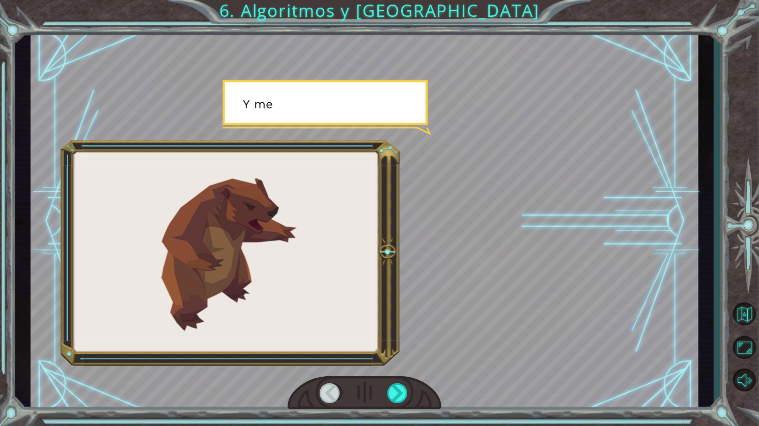
click at [399, 383] on div at bounding box center [364, 394] width 154 height 34
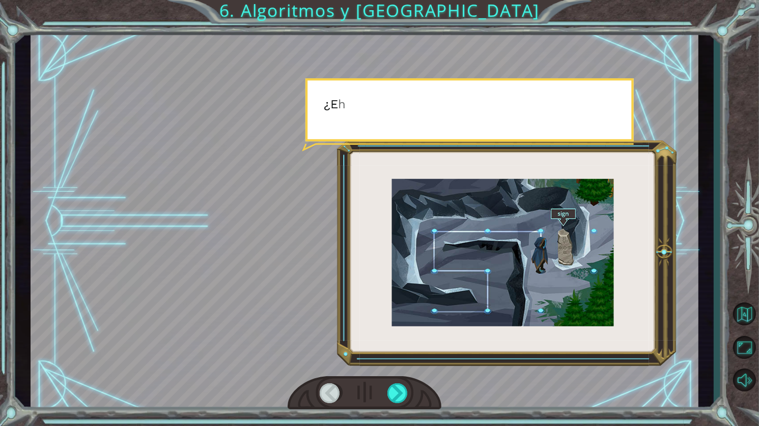
click at [399, 383] on div at bounding box center [364, 394] width 154 height 34
click at [388, 395] on div at bounding box center [398, 394] width 22 height 20
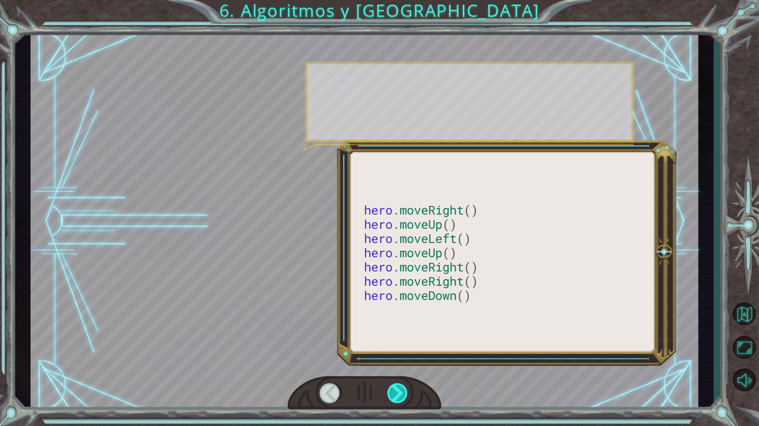
click at [388, 395] on div at bounding box center [398, 394] width 22 height 20
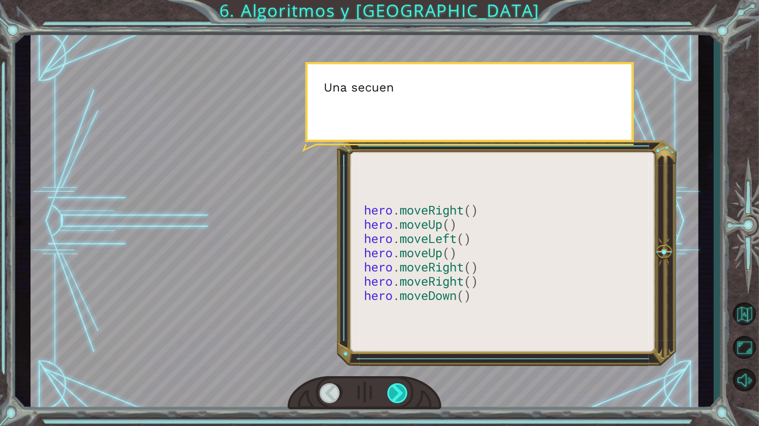
click at [388, 395] on div at bounding box center [398, 394] width 22 height 20
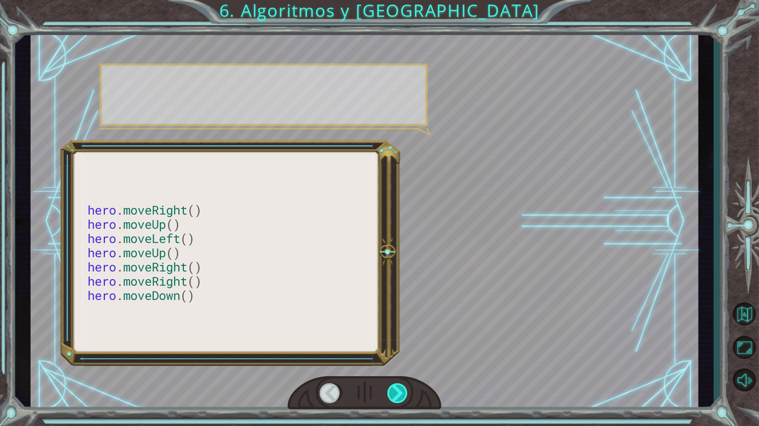
click at [389, 395] on div at bounding box center [398, 394] width 22 height 20
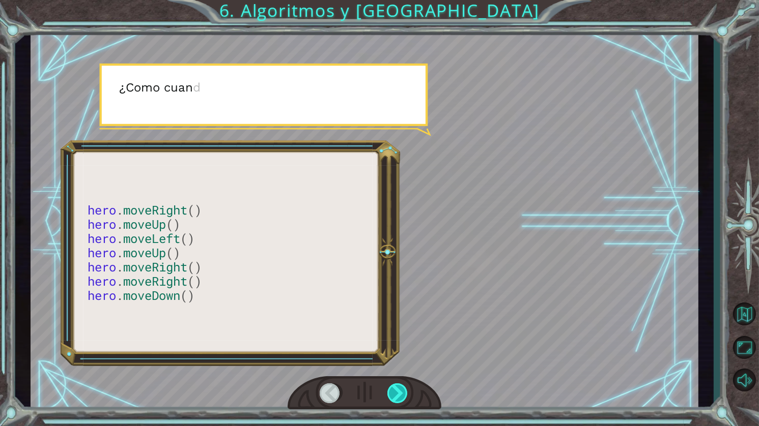
click at [390, 395] on div at bounding box center [398, 394] width 22 height 20
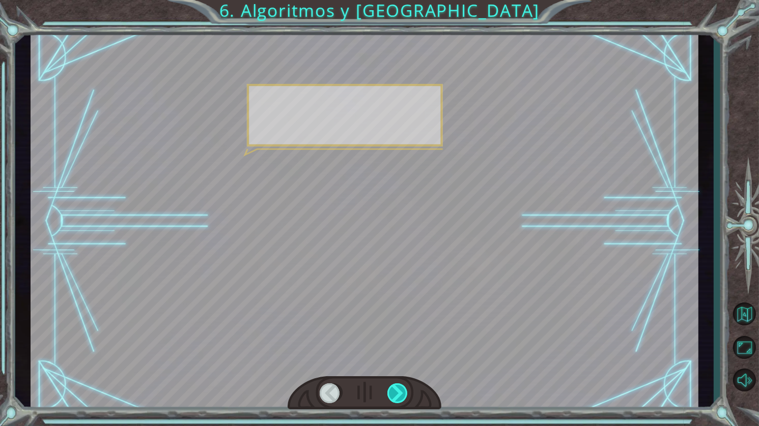
click at [390, 395] on div at bounding box center [398, 394] width 22 height 20
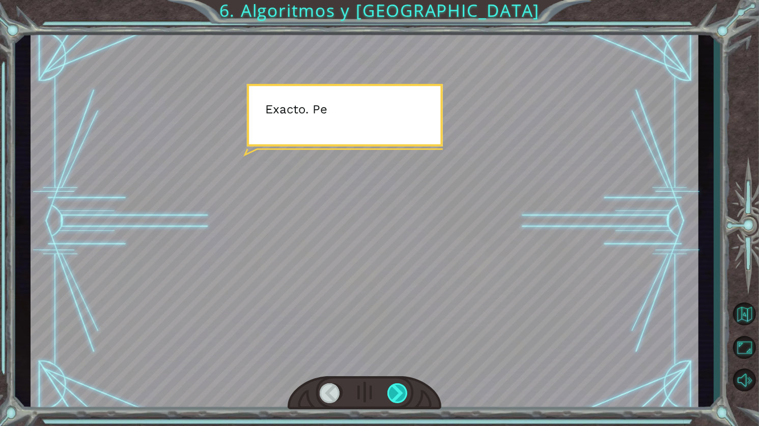
click at [391, 395] on div at bounding box center [398, 394] width 22 height 20
click at [391, 394] on div at bounding box center [398, 394] width 22 height 20
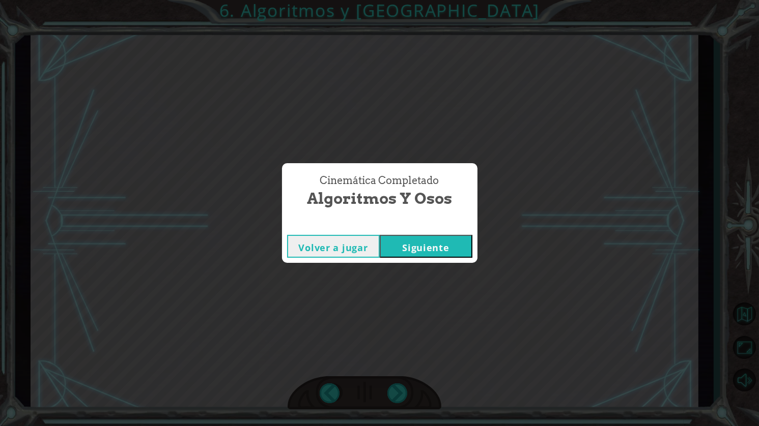
click at [391, 394] on div "Cinemática Completado Algoritmos y Osos Volver a jugar [GEOGRAPHIC_DATA]" at bounding box center [379, 213] width 759 height 426
click at [392, 394] on div "Cinemática Completado Algoritmos y Osos Volver a jugar [GEOGRAPHIC_DATA]" at bounding box center [379, 213] width 759 height 426
click at [425, 254] on button "Siguiente" at bounding box center [426, 246] width 93 height 23
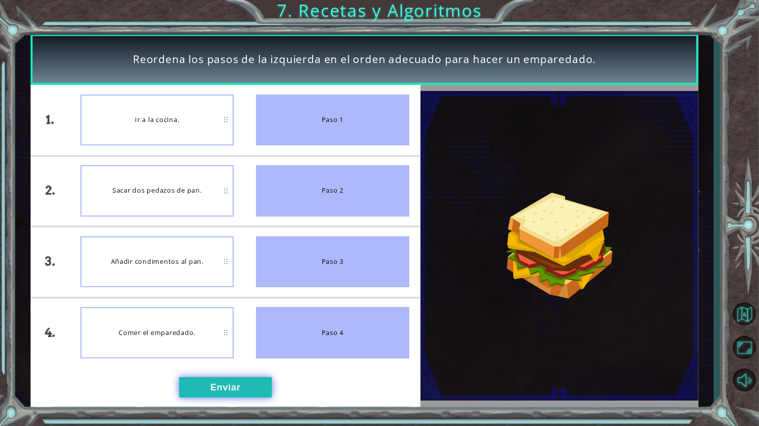
click at [219, 390] on button "Enviar" at bounding box center [225, 388] width 93 height 20
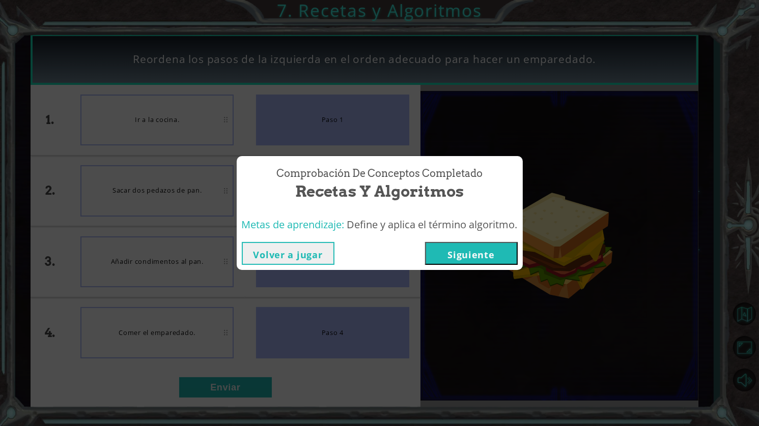
click at [476, 259] on button "Siguiente" at bounding box center [471, 253] width 93 height 23
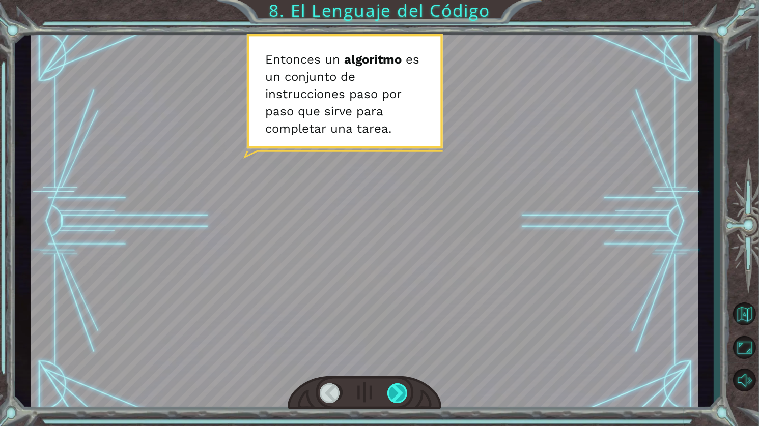
click at [395, 394] on div at bounding box center [398, 394] width 22 height 20
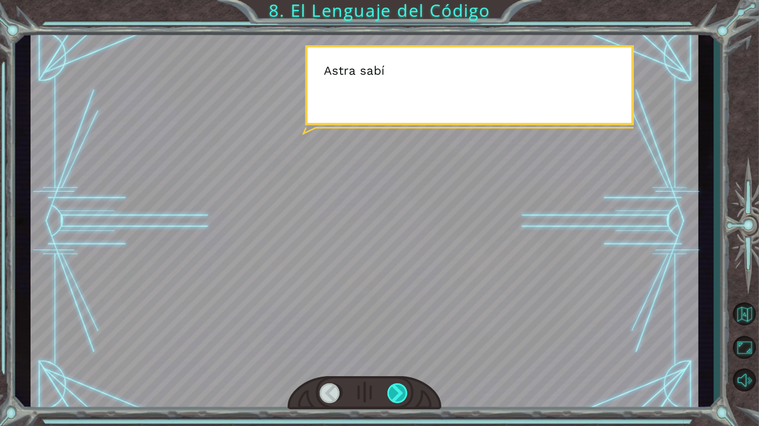
click at [395, 394] on div at bounding box center [398, 394] width 22 height 20
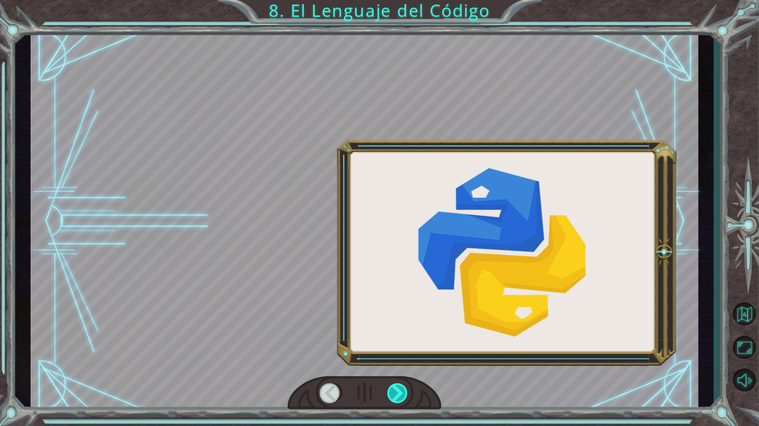
click at [395, 394] on div at bounding box center [398, 394] width 22 height 20
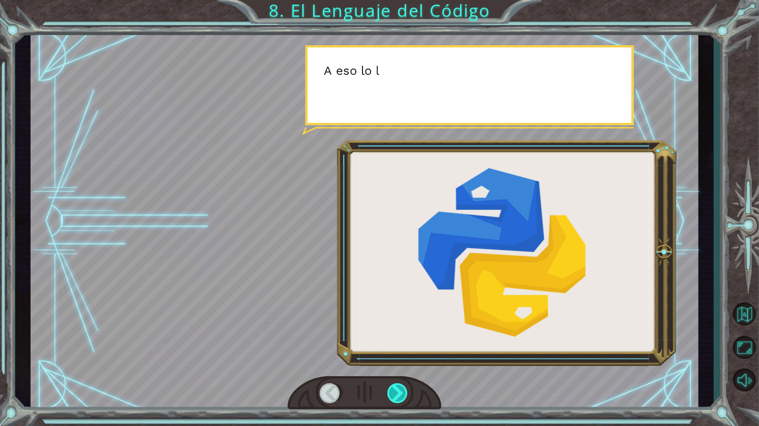
click at [395, 397] on div at bounding box center [398, 394] width 22 height 20
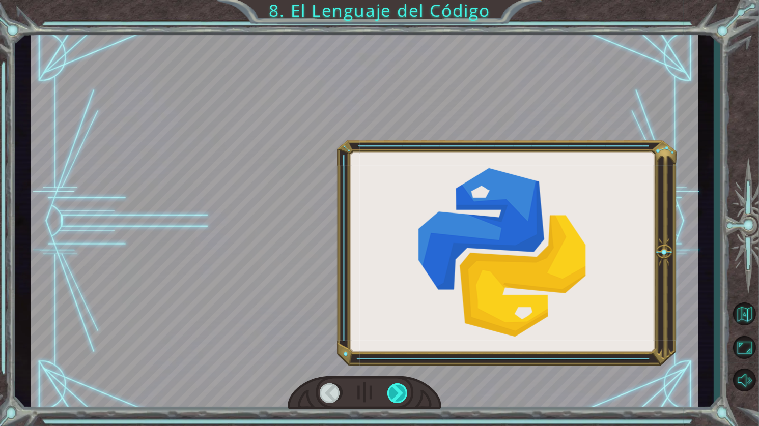
click at [395, 397] on div at bounding box center [398, 394] width 22 height 20
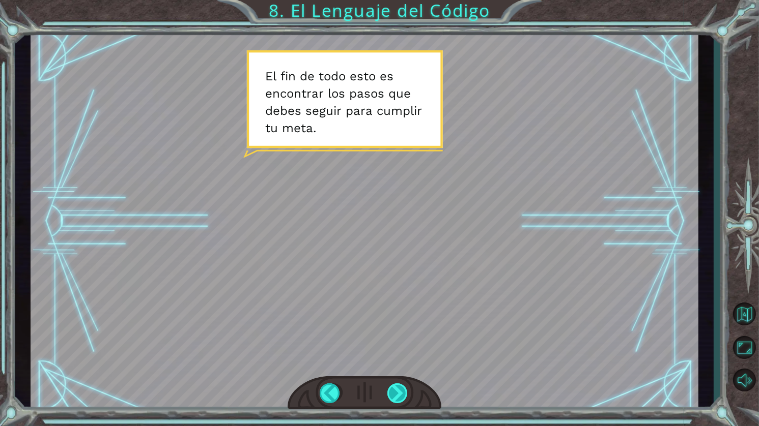
click at [398, 389] on div at bounding box center [398, 394] width 22 height 20
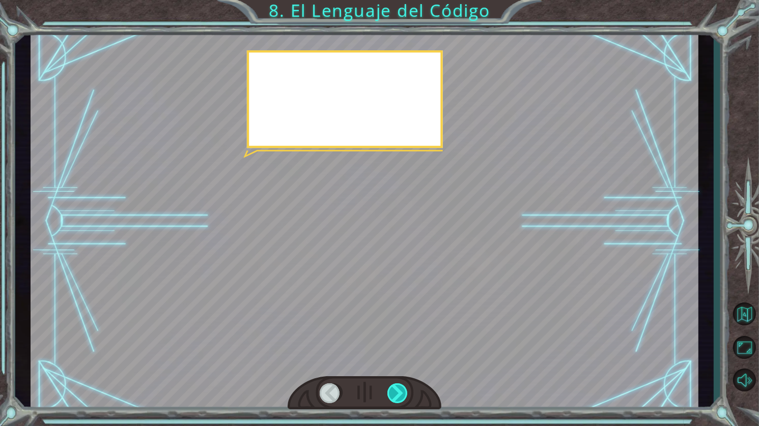
click at [398, 389] on div at bounding box center [398, 394] width 22 height 20
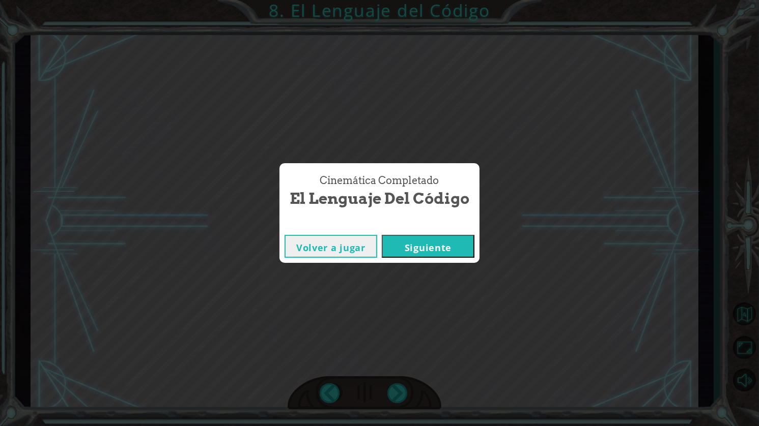
click at [396, 390] on div "Cinemática Completado El Lenguaje del Código Volver a jugar [GEOGRAPHIC_DATA]" at bounding box center [379, 213] width 759 height 426
click at [433, 242] on button "Siguiente" at bounding box center [428, 246] width 93 height 23
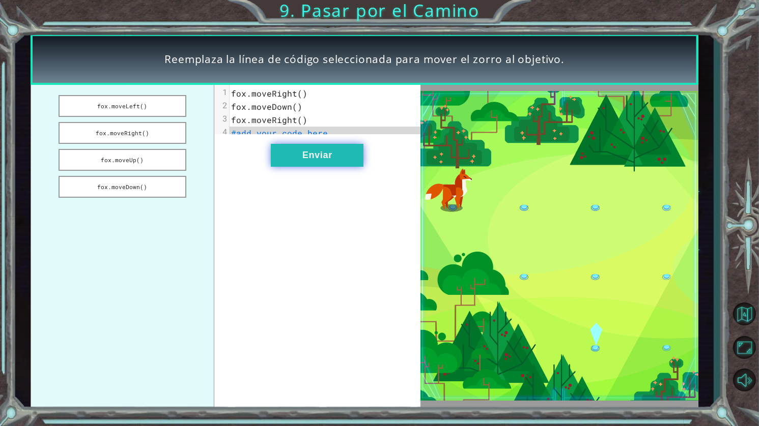
click at [317, 158] on button "Enviar" at bounding box center [317, 155] width 93 height 23
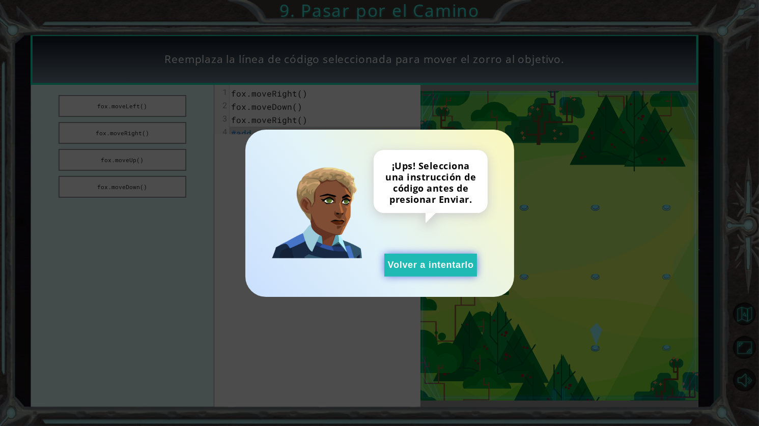
click at [429, 268] on button "Volver a intentarlo" at bounding box center [430, 265] width 93 height 23
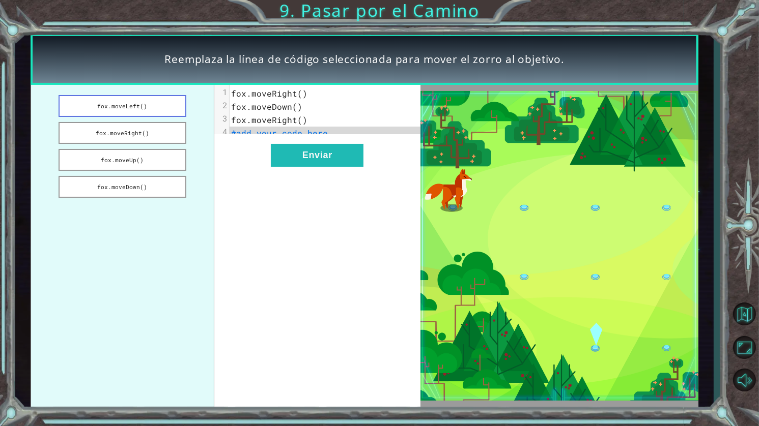
click at [142, 111] on button "fox.moveLeft()" at bounding box center [123, 106] width 128 height 22
click at [139, 126] on button "fox.moveRight()" at bounding box center [123, 133] width 128 height 22
click at [136, 152] on button "fox.moveUp()" at bounding box center [123, 160] width 128 height 22
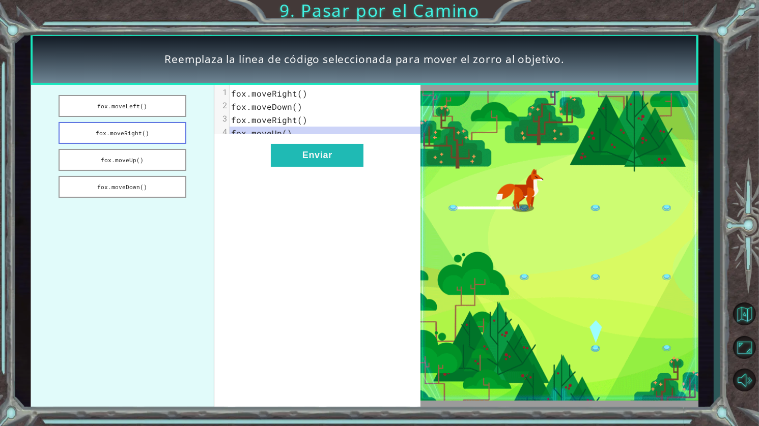
click at [144, 129] on button "fox.moveRight()" at bounding box center [123, 133] width 128 height 22
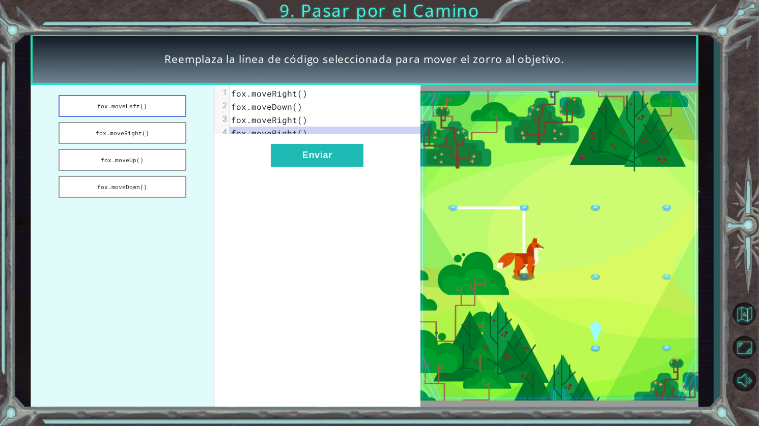
click at [154, 102] on button "fox.moveLeft()" at bounding box center [123, 106] width 128 height 22
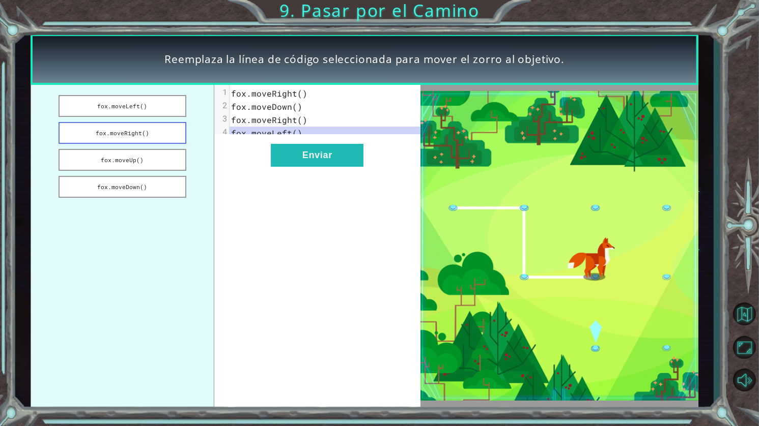
click at [154, 131] on button "fox.moveRight()" at bounding box center [123, 133] width 128 height 22
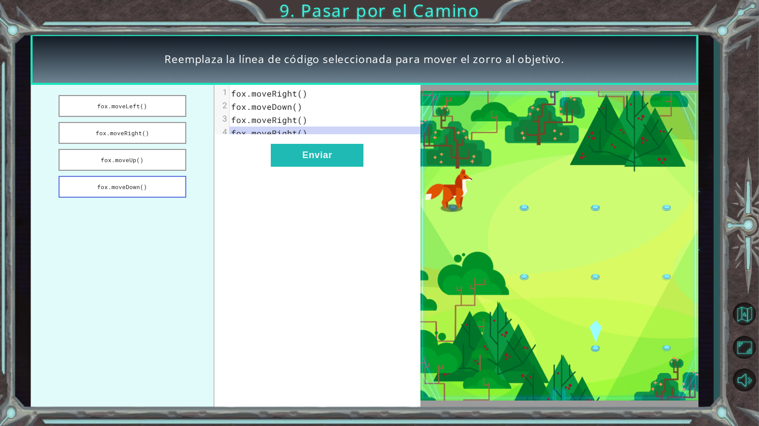
click at [144, 189] on button "fox.moveDown()" at bounding box center [123, 187] width 128 height 22
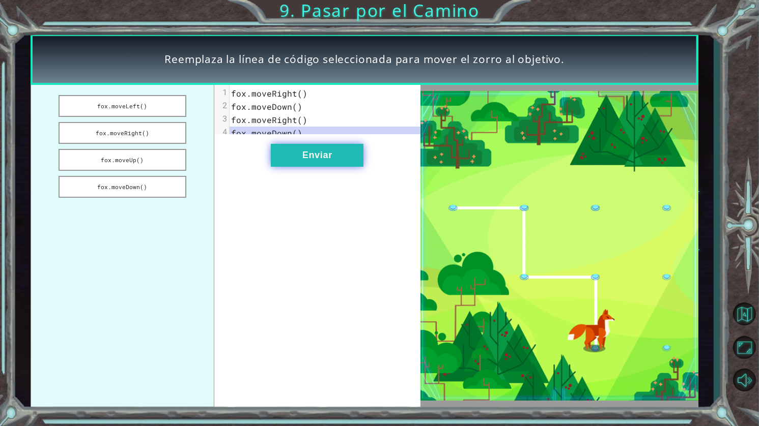
click at [300, 165] on button "Enviar" at bounding box center [317, 155] width 93 height 23
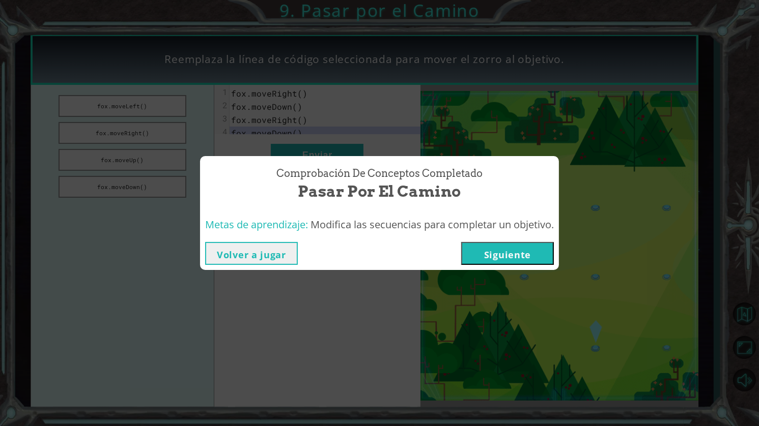
click at [529, 262] on button "Siguiente" at bounding box center [507, 253] width 93 height 23
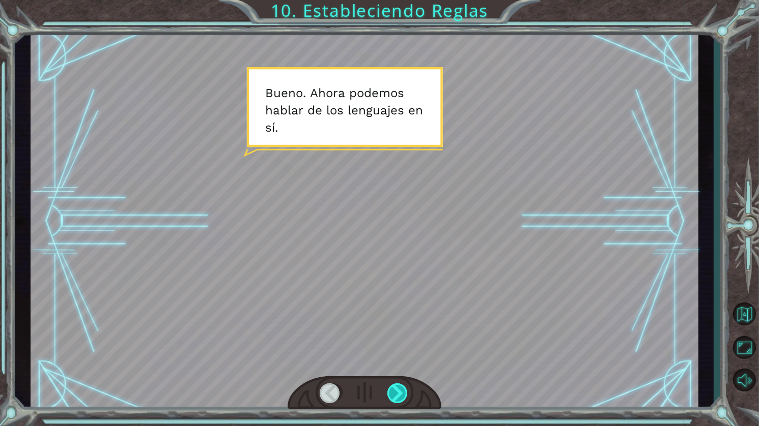
click at [400, 396] on div at bounding box center [398, 394] width 22 height 20
